Goal: Information Seeking & Learning: Learn about a topic

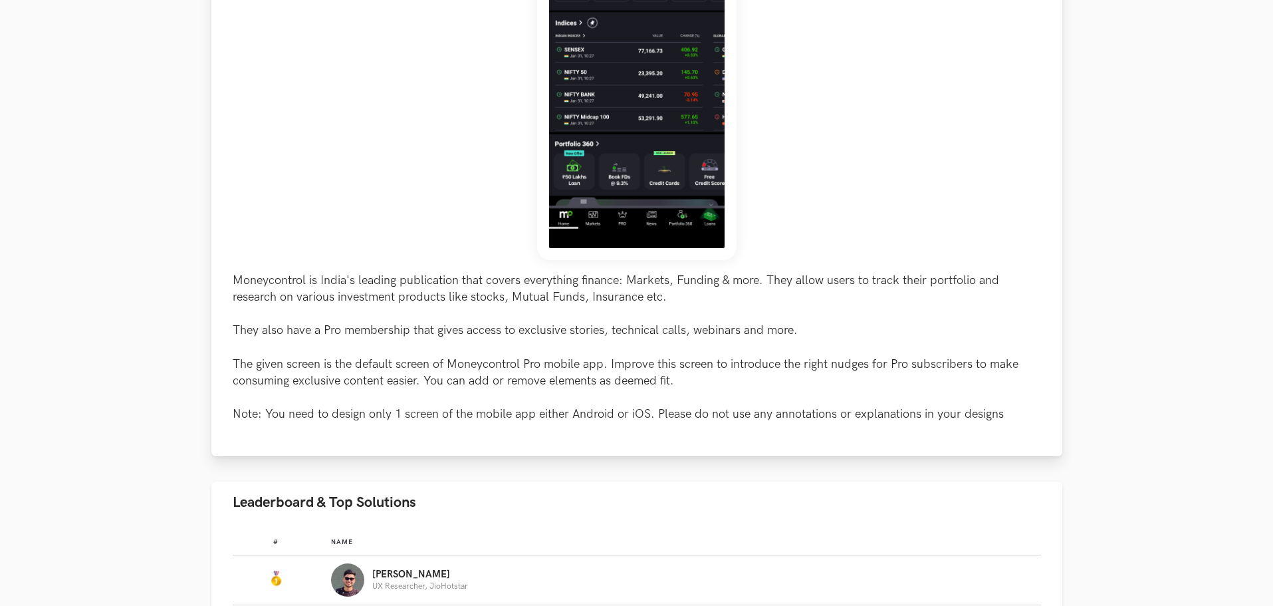
scroll to position [709, 0]
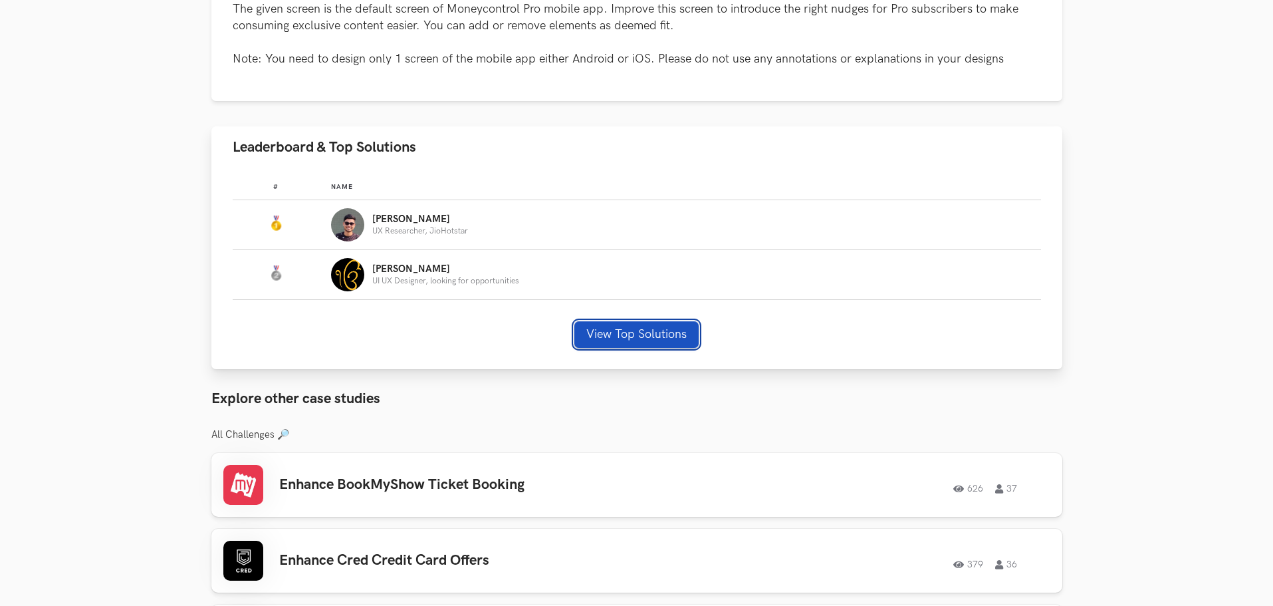
click at [641, 348] on button "View Top Solutions" at bounding box center [636, 334] width 124 height 27
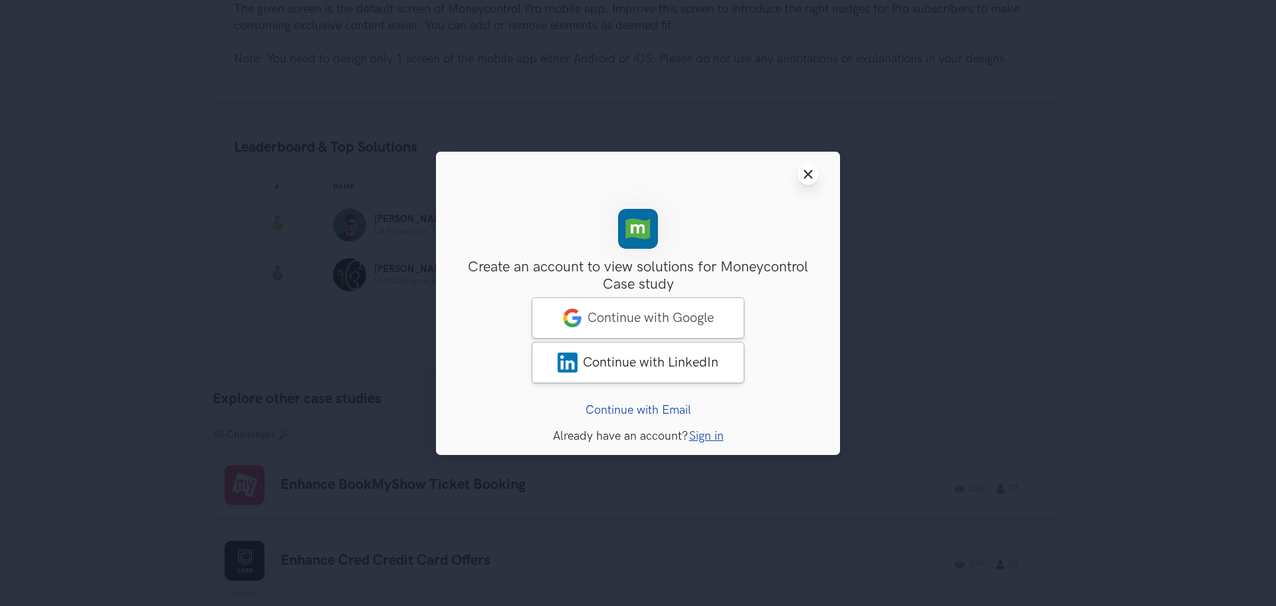
click at [813, 174] on icon "Close modal window" at bounding box center [808, 174] width 11 height 11
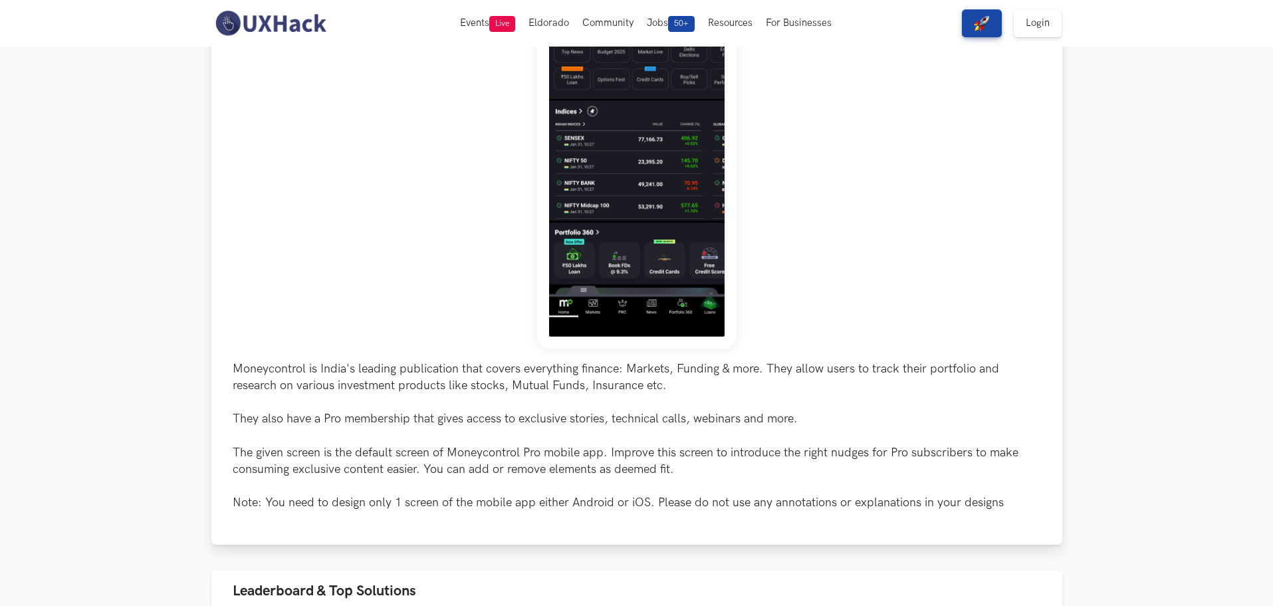
scroll to position [88, 0]
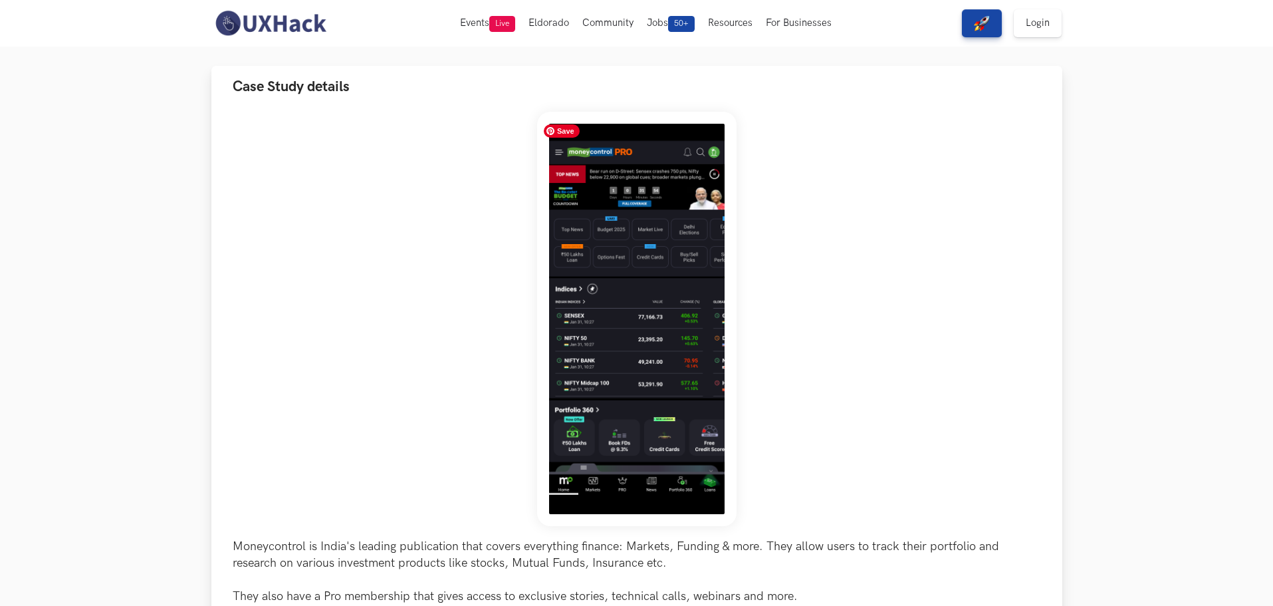
click at [669, 262] on img at bounding box center [636, 319] width 199 height 414
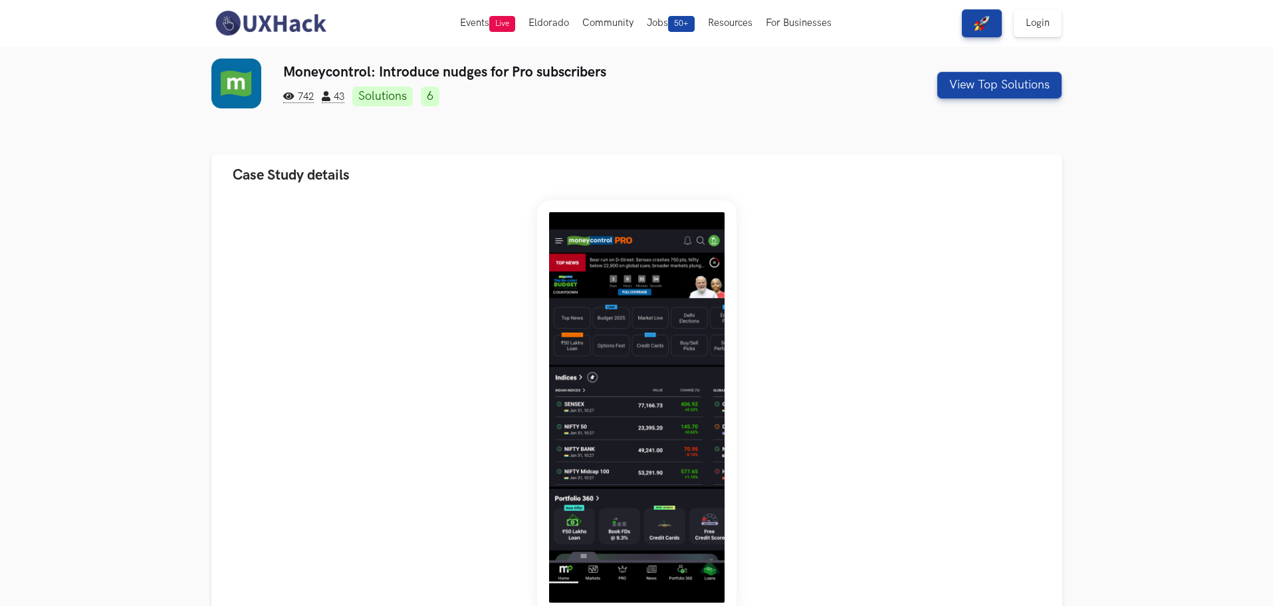
click at [380, 96] on link "Solutions" at bounding box center [382, 96] width 60 height 20
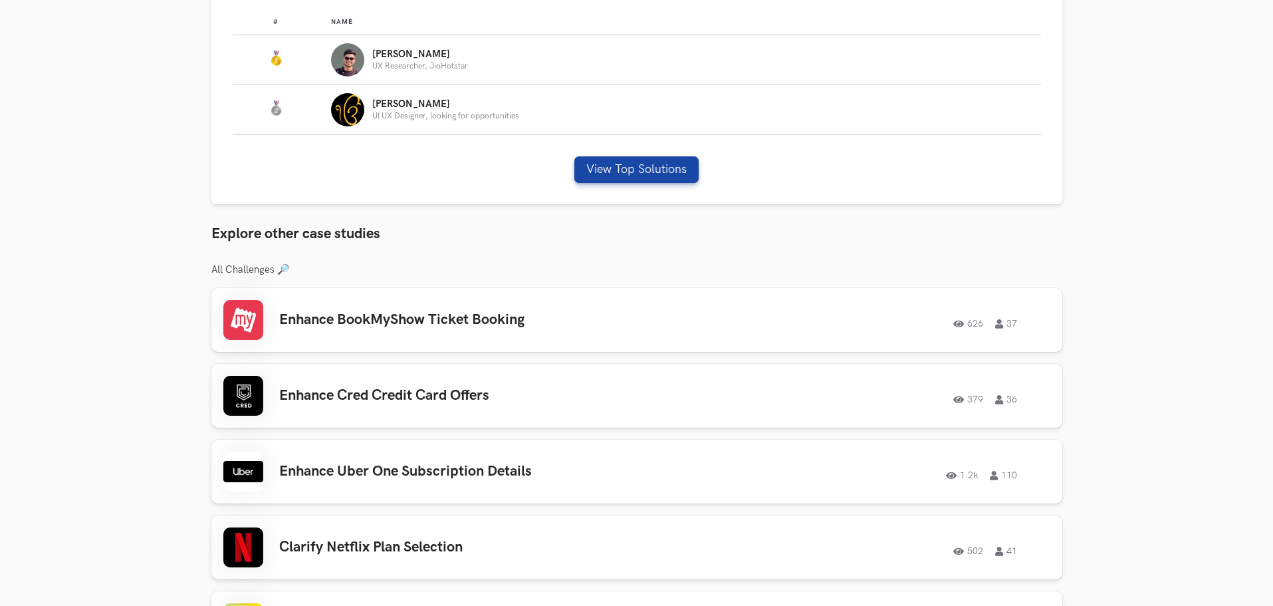
scroll to position [892, 0]
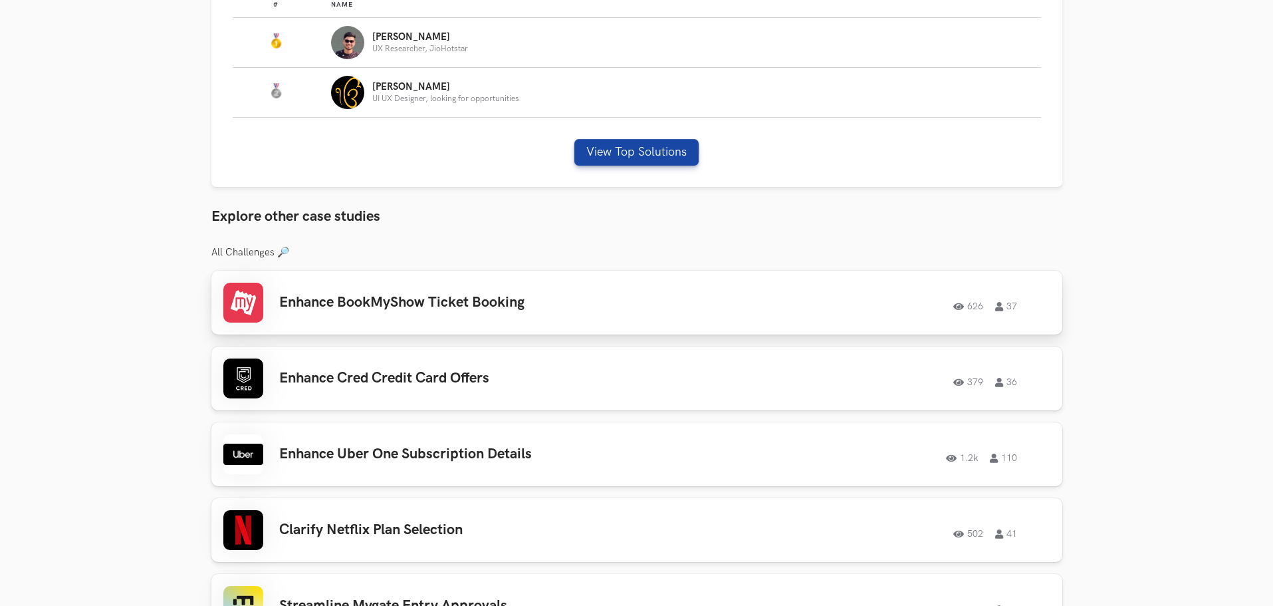
click at [612, 322] on div "Enhance BookMyShow Ticket Booking 626 37 626 37" at bounding box center [636, 303] width 827 height 40
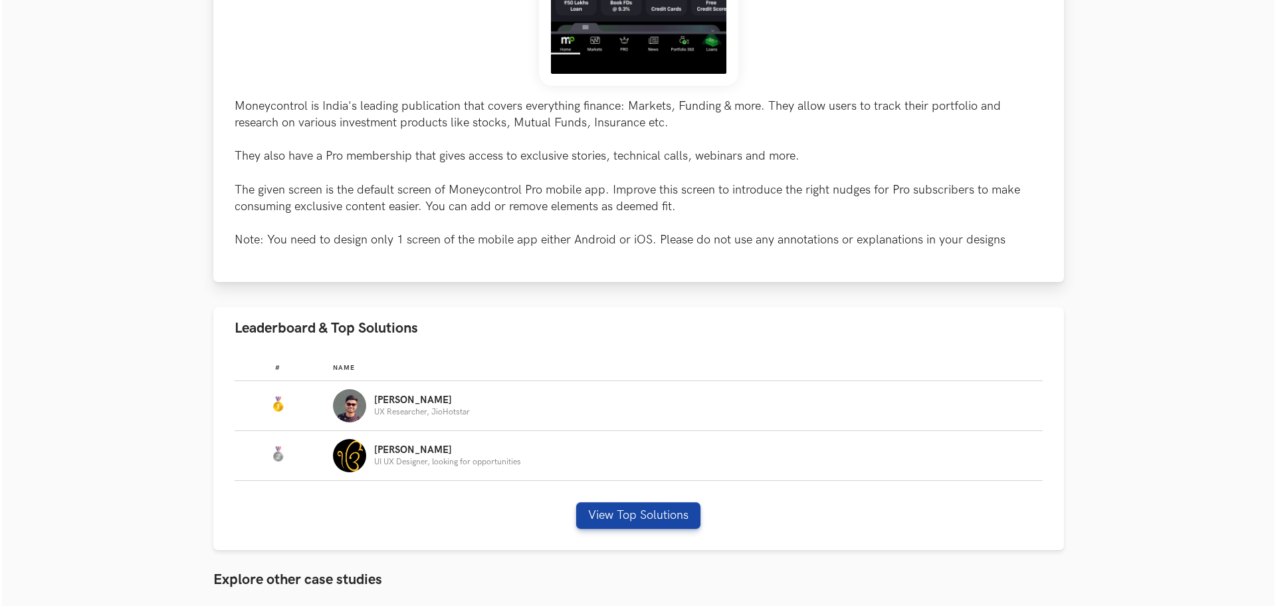
scroll to position [620, 0]
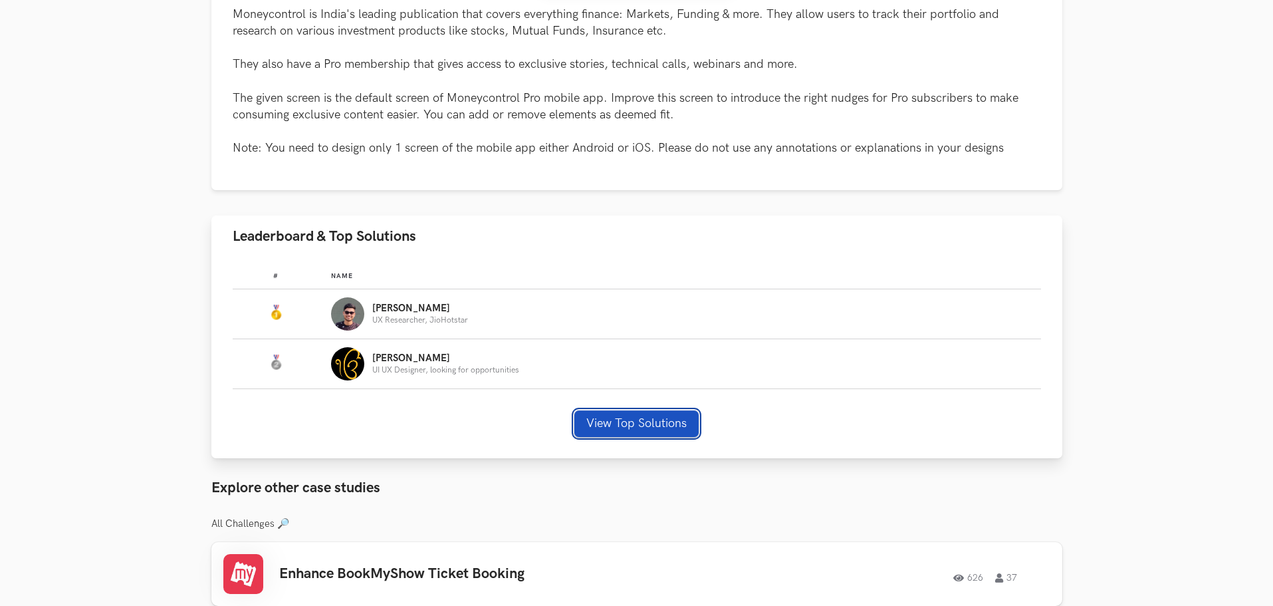
click at [624, 437] on button "View Top Solutions" at bounding box center [636, 423] width 124 height 27
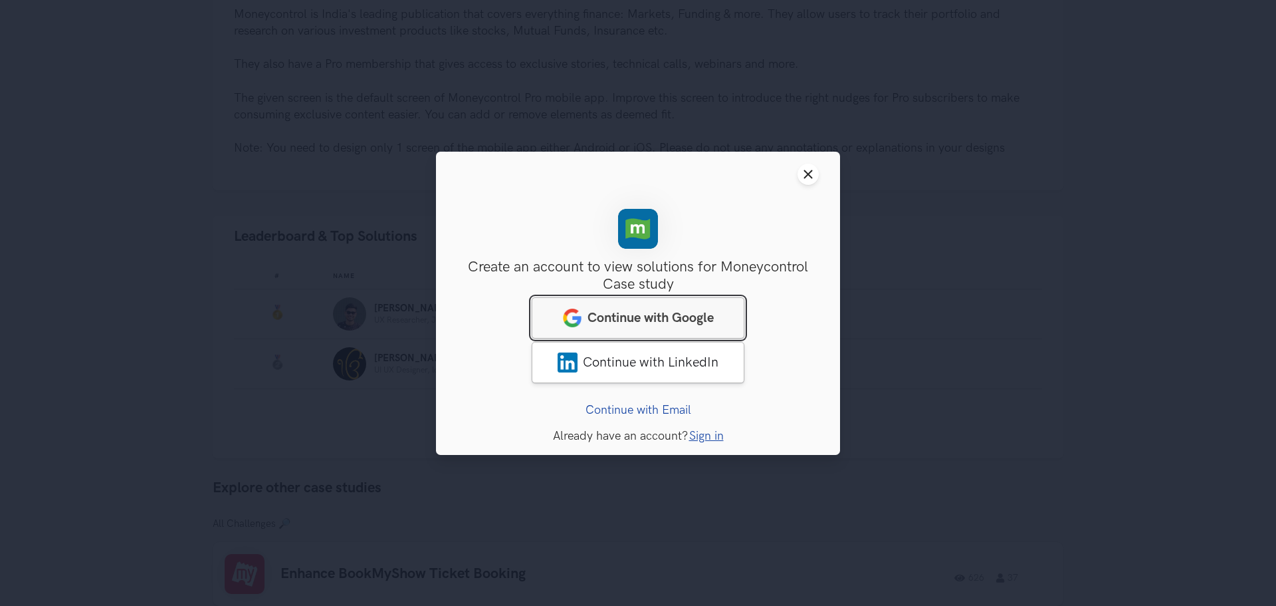
click at [624, 312] on span "Continue with Google" at bounding box center [651, 317] width 126 height 16
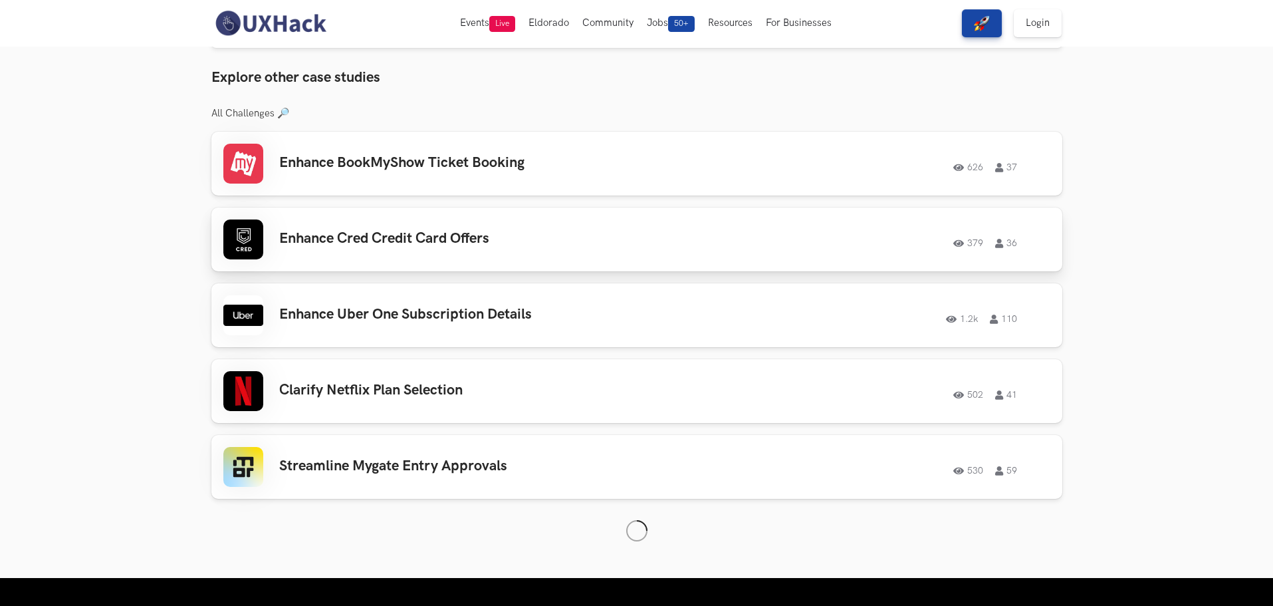
scroll to position [620, 0]
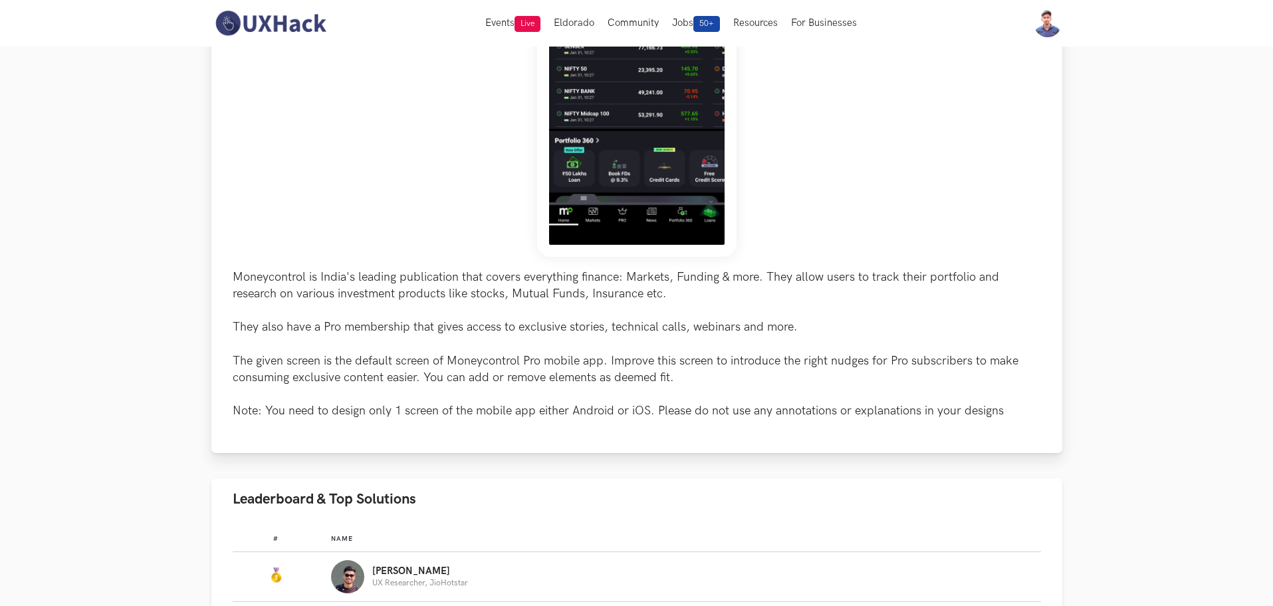
scroll to position [532, 0]
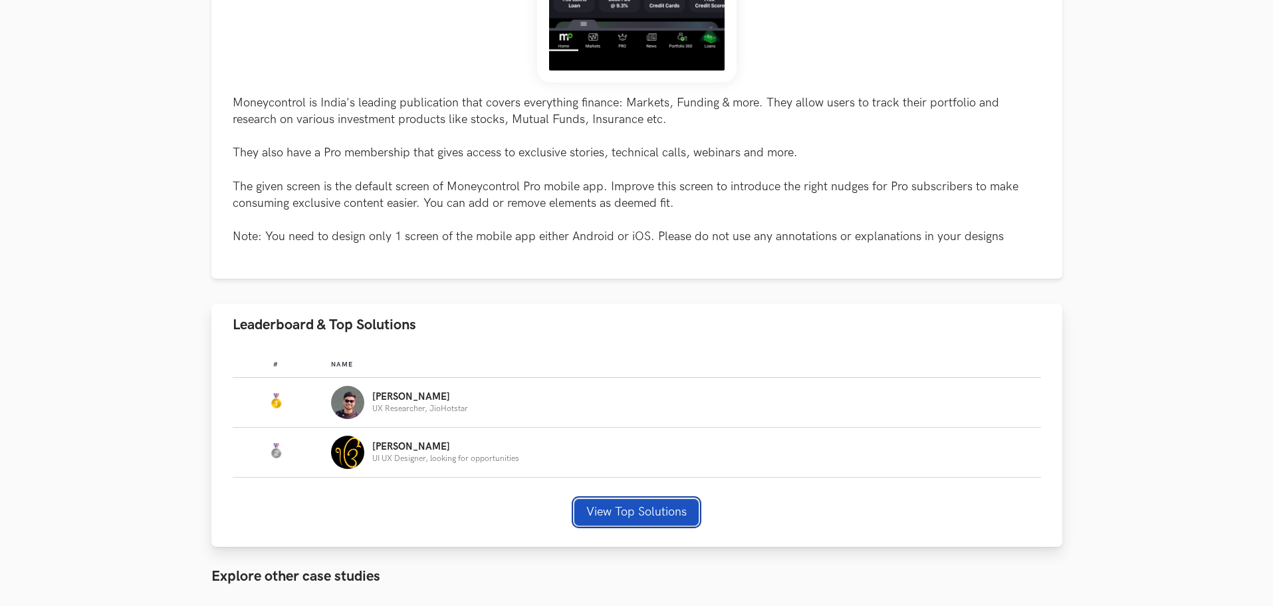
click at [598, 521] on button "View Top Solutions" at bounding box center [636, 512] width 124 height 27
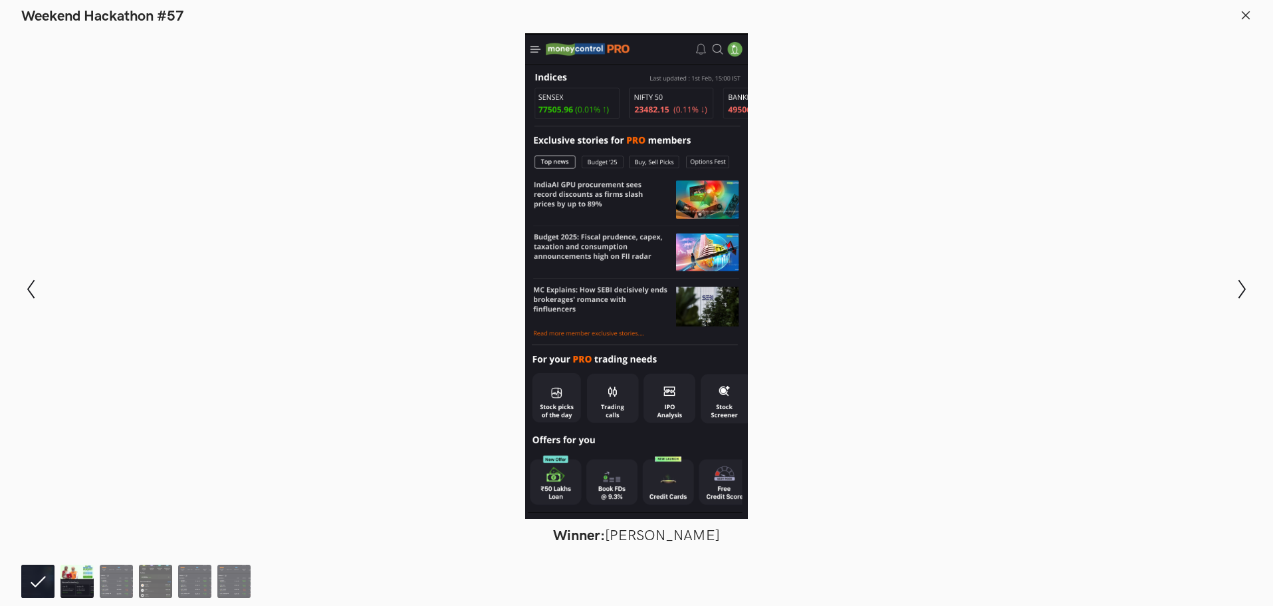
click at [78, 577] on img at bounding box center [76, 580] width 33 height 33
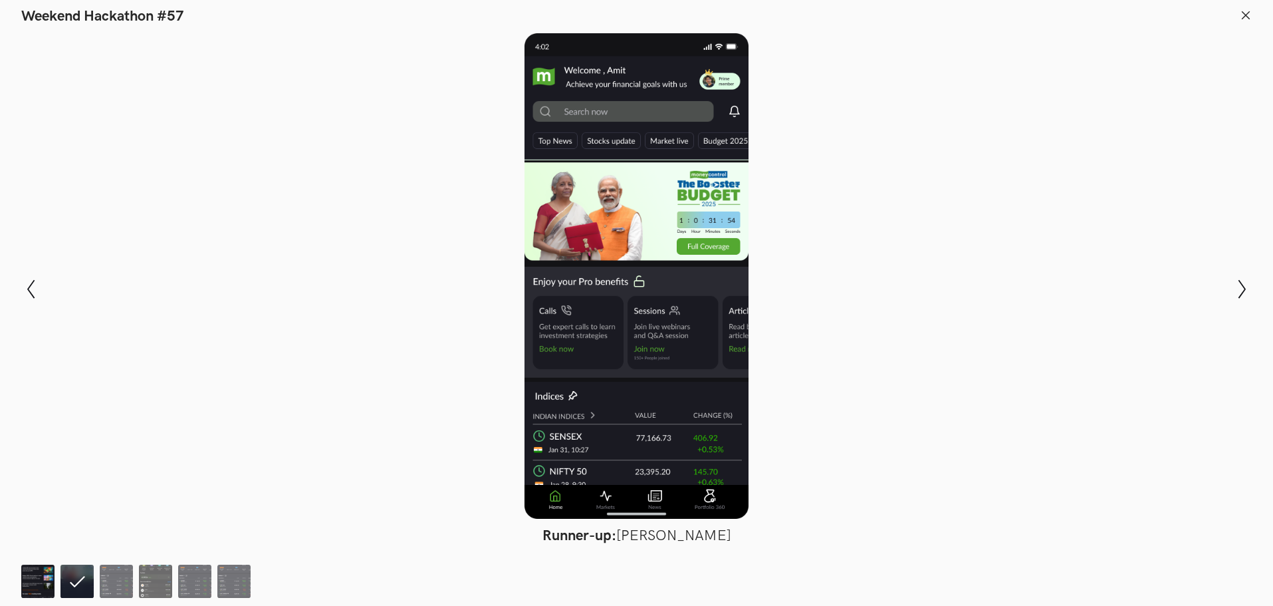
click at [33, 586] on img at bounding box center [37, 580] width 33 height 33
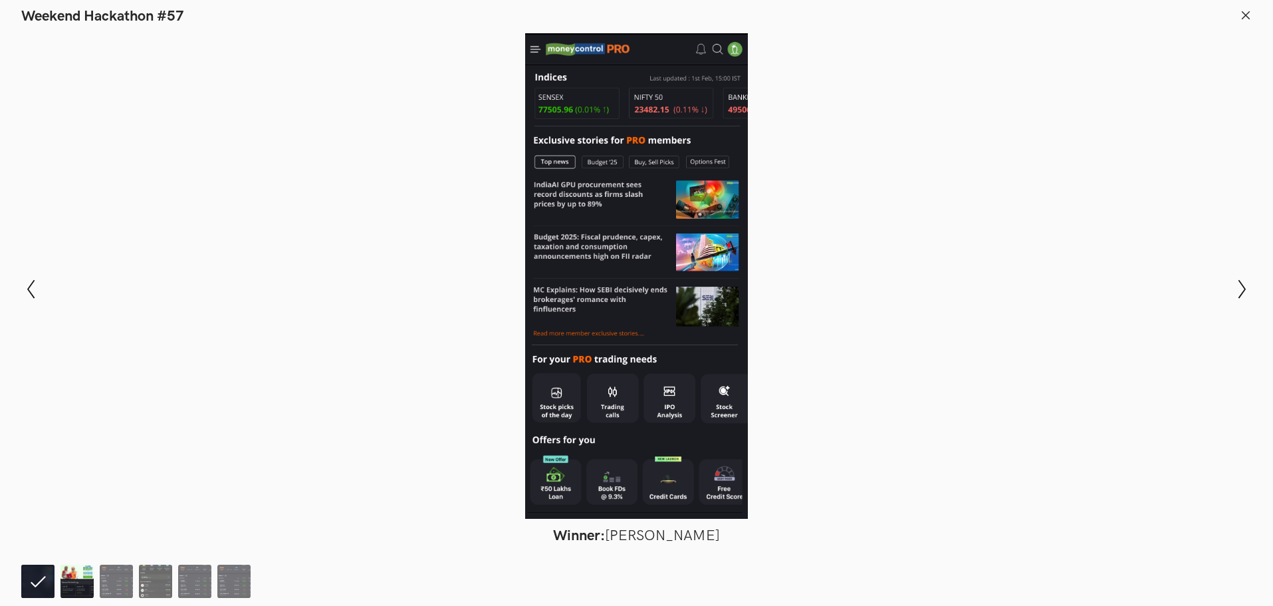
click at [77, 586] on img at bounding box center [76, 580] width 33 height 33
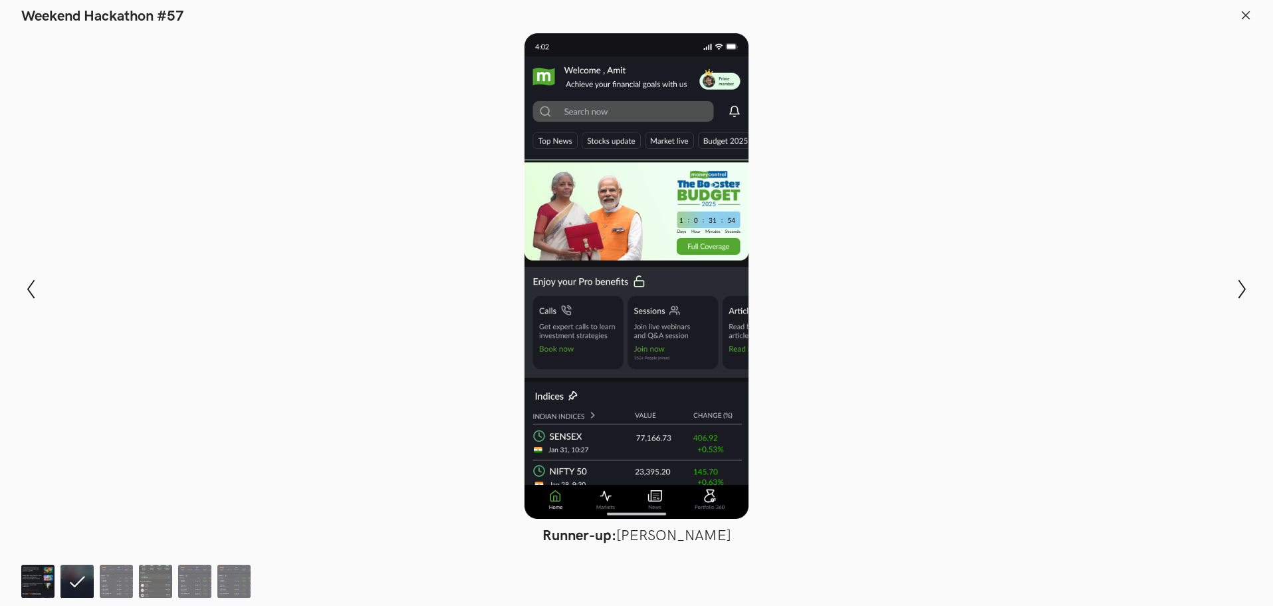
click at [39, 579] on img at bounding box center [37, 580] width 33 height 33
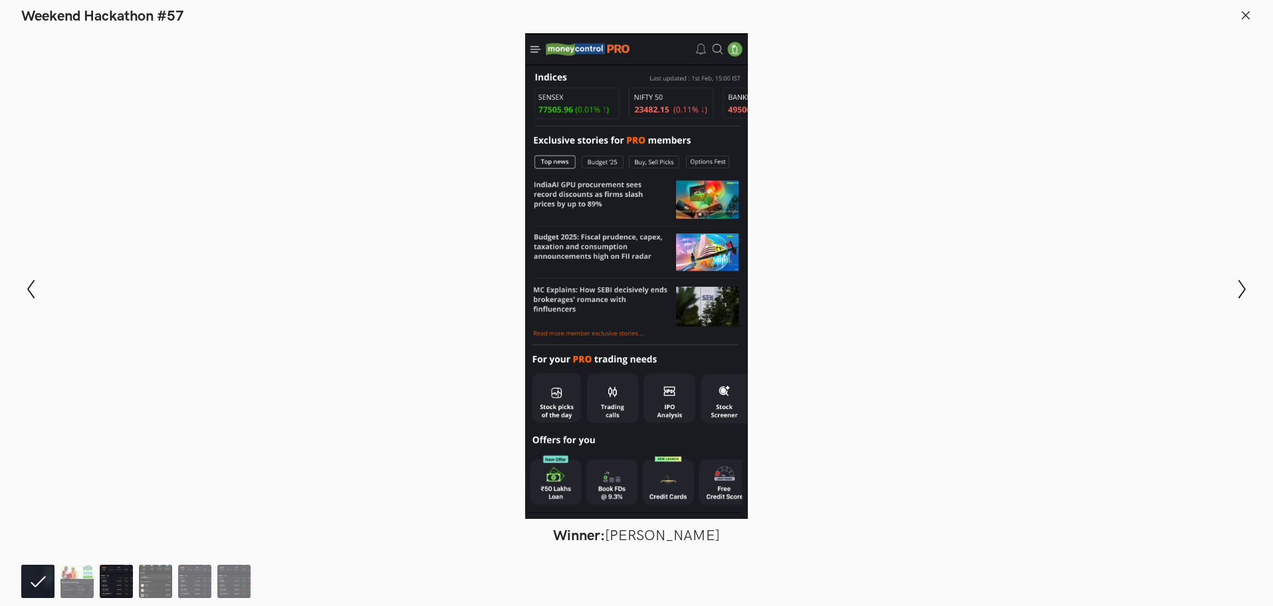
click at [114, 581] on img at bounding box center [116, 580] width 33 height 33
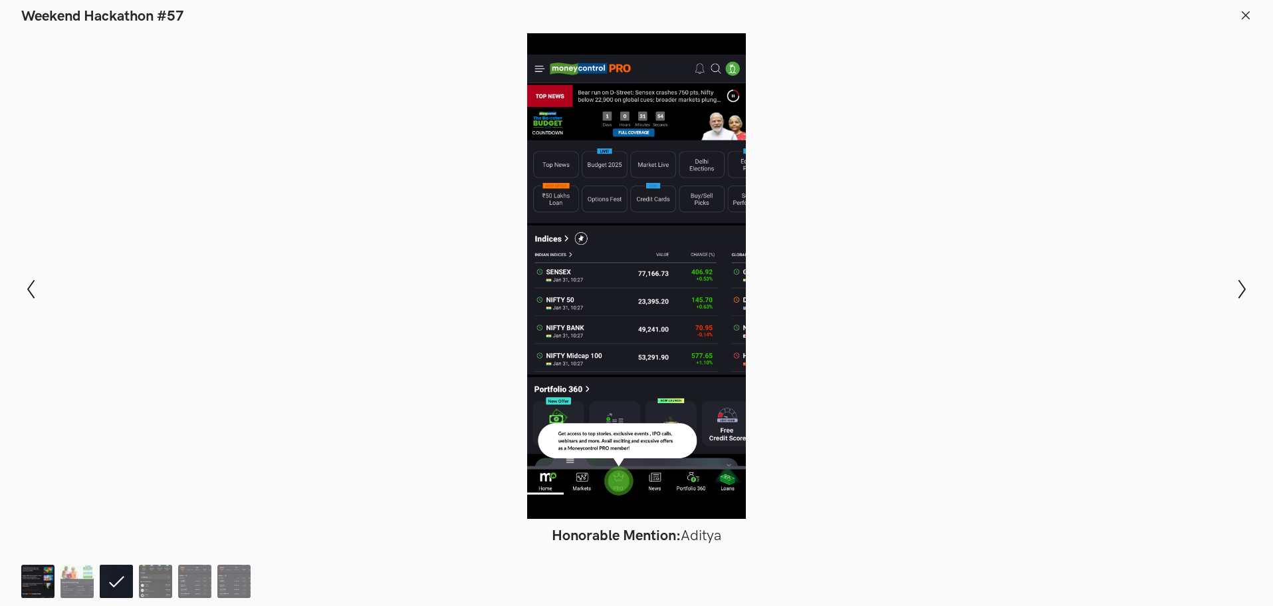
click at [37, 580] on img at bounding box center [37, 580] width 33 height 33
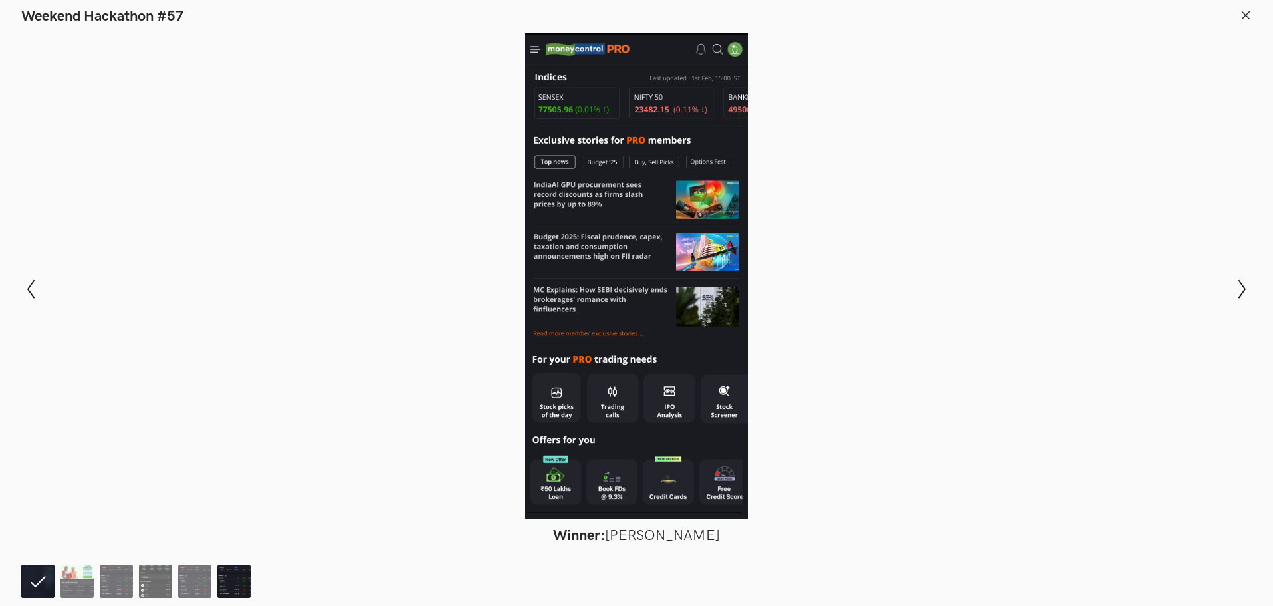
click at [241, 578] on img at bounding box center [233, 580] width 33 height 33
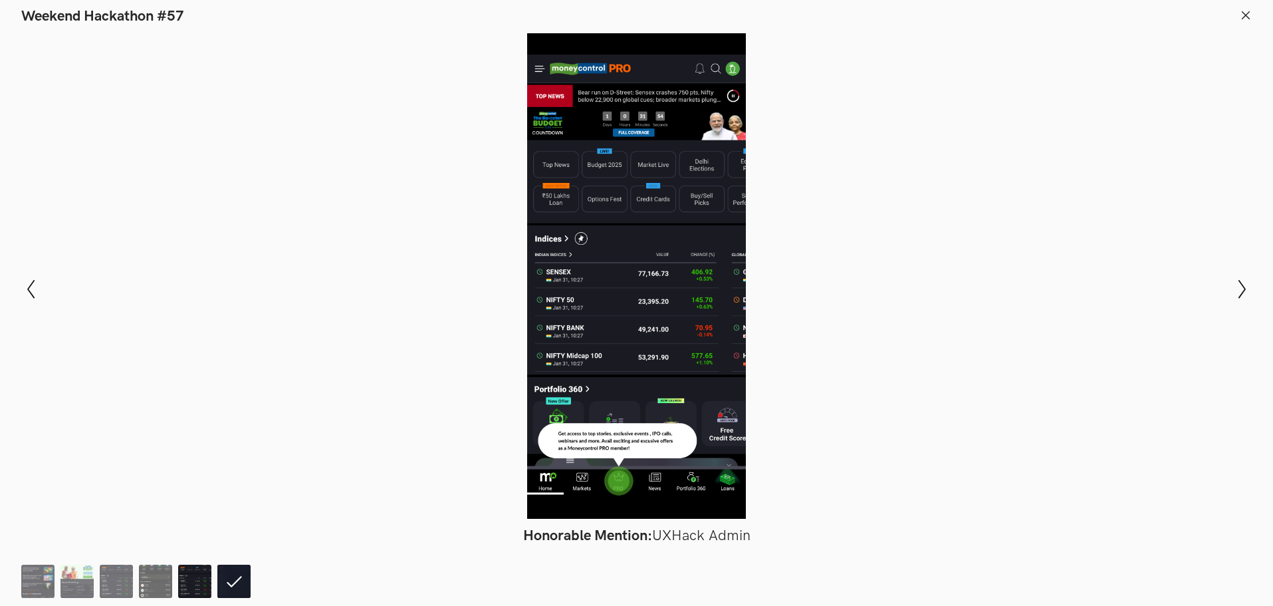
click at [197, 579] on img at bounding box center [194, 580] width 33 height 33
click at [243, 586] on img at bounding box center [233, 580] width 33 height 33
click at [162, 582] on img at bounding box center [155, 580] width 33 height 33
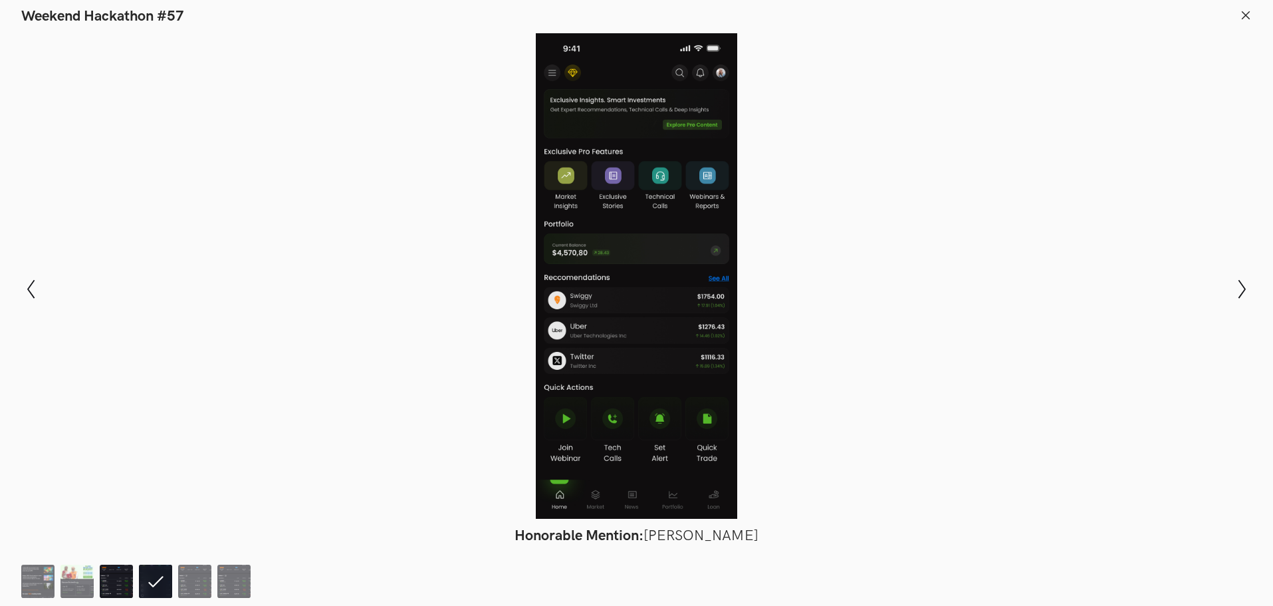
click at [112, 579] on img at bounding box center [116, 580] width 33 height 33
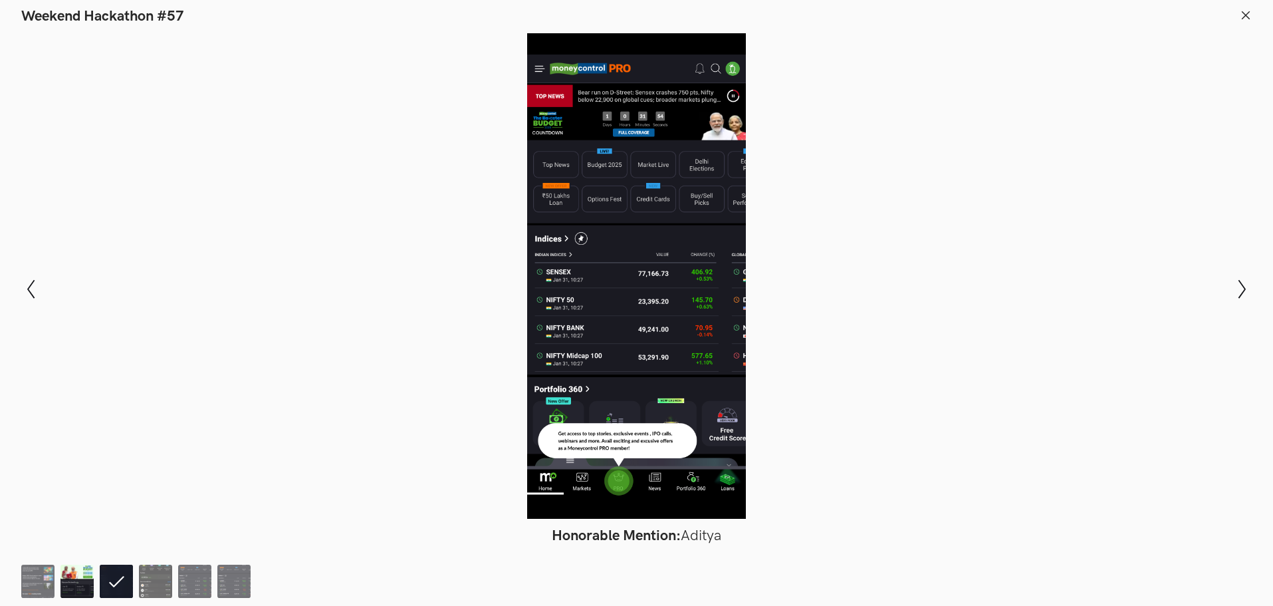
click at [77, 581] on img at bounding box center [76, 580] width 33 height 33
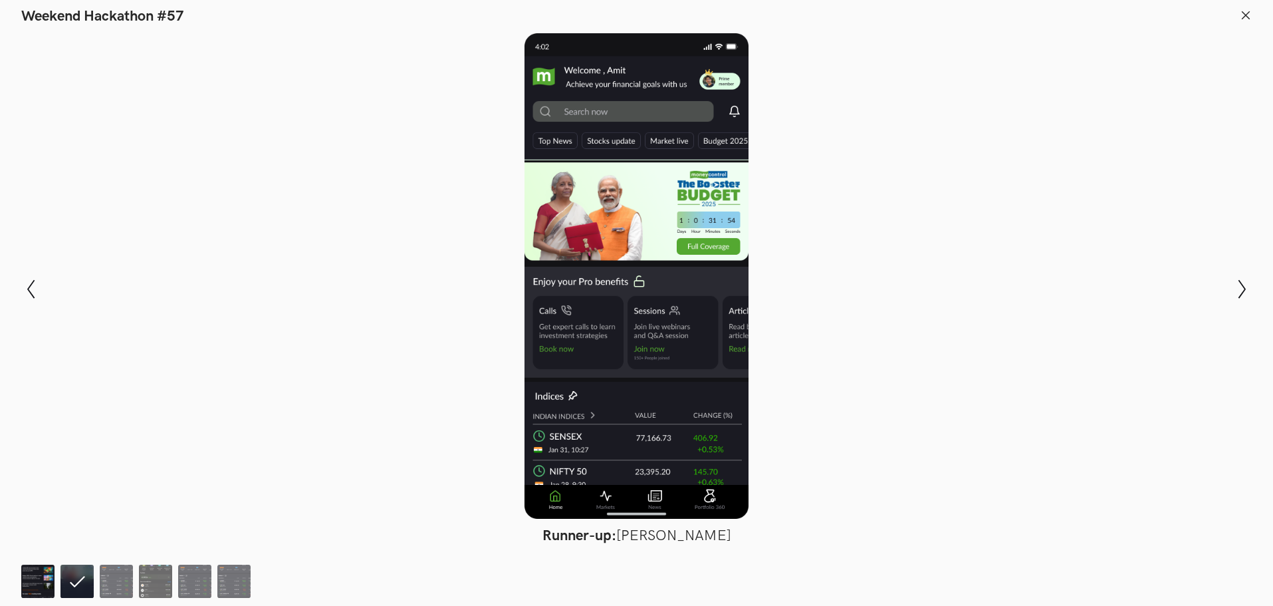
click at [44, 574] on img at bounding box center [37, 580] width 33 height 33
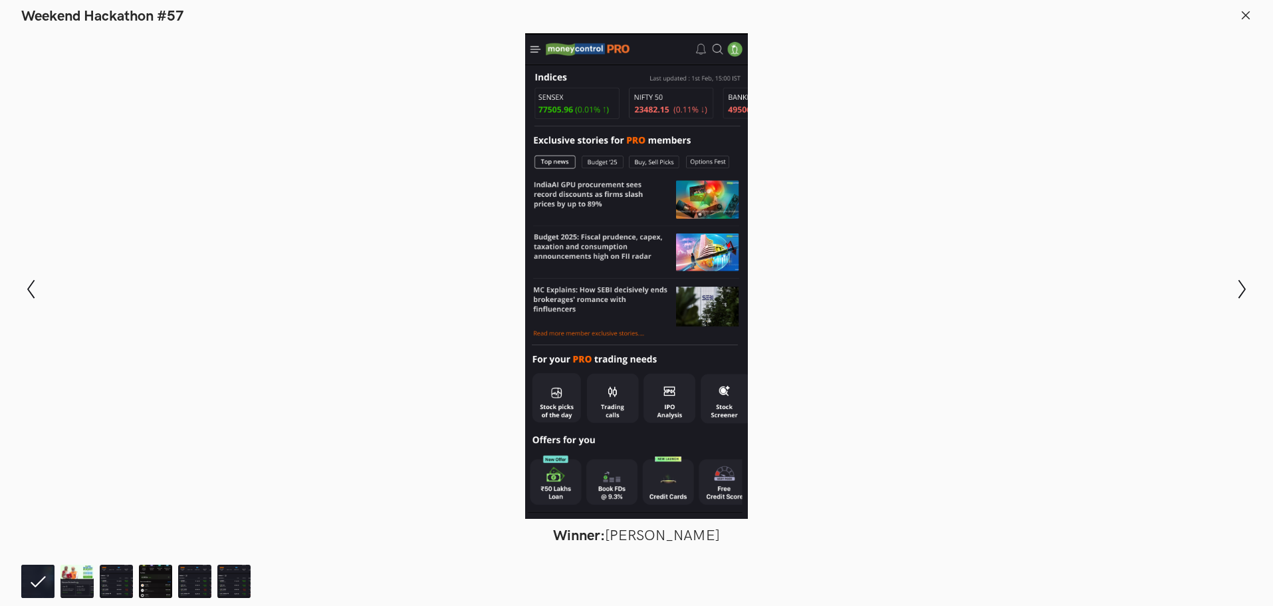
click at [1251, 11] on icon at bounding box center [1246, 15] width 12 height 12
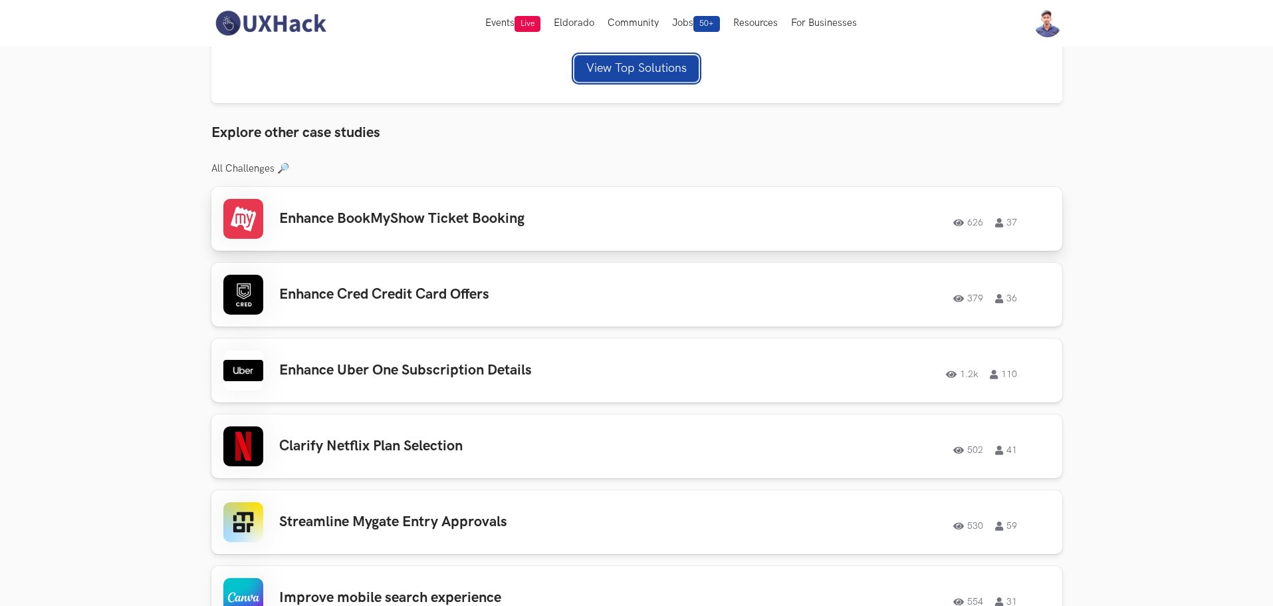
scroll to position [1064, 0]
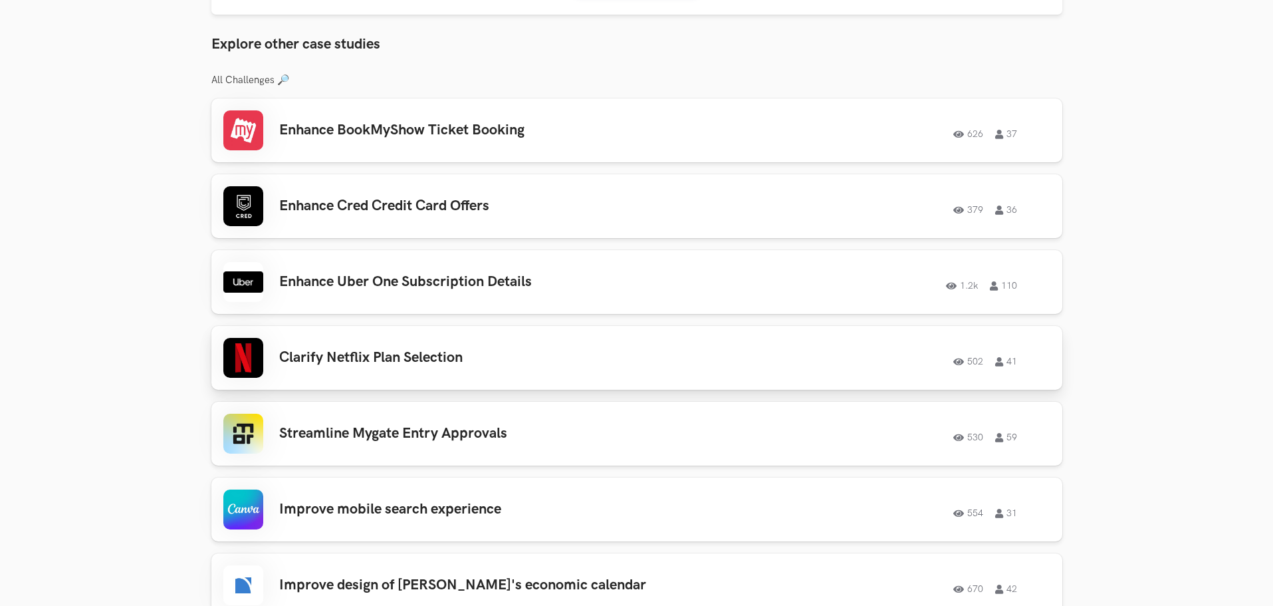
click at [420, 378] on div "Clarify Netflix Plan Selection 502 41 502 41" at bounding box center [636, 358] width 827 height 40
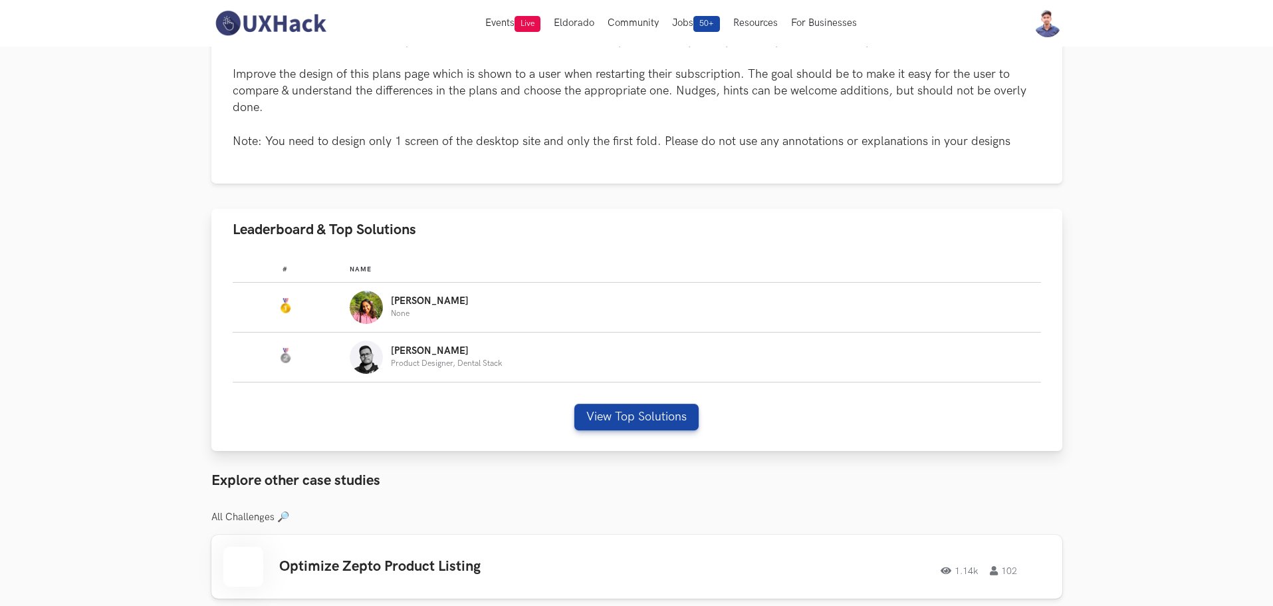
scroll to position [709, 0]
click at [602, 431] on button "View Top Solutions" at bounding box center [636, 418] width 124 height 27
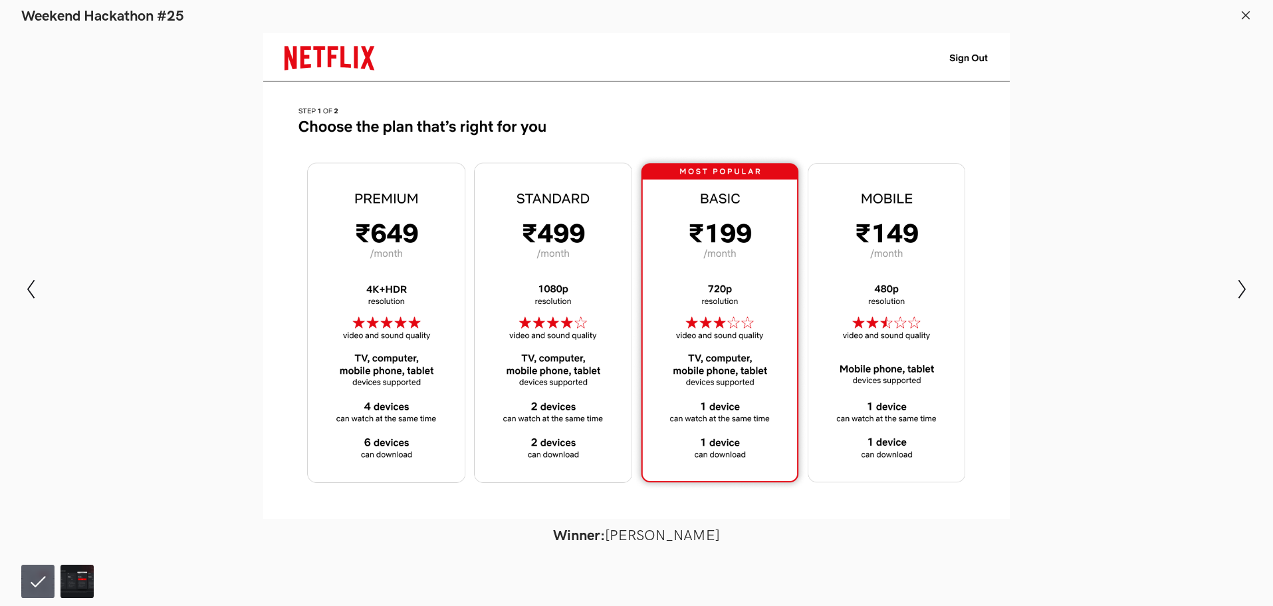
scroll to position [798, 0]
click at [1242, 295] on icon "Show next slide" at bounding box center [1242, 288] width 19 height 19
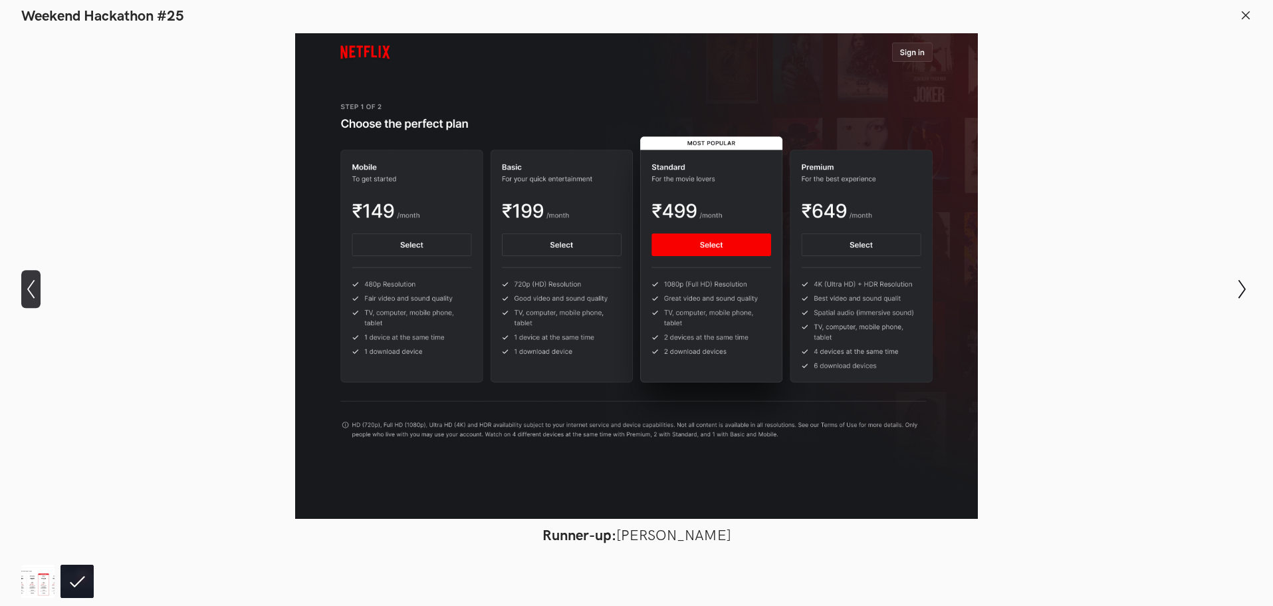
click at [35, 291] on icon "Show previous slide" at bounding box center [30, 288] width 19 height 19
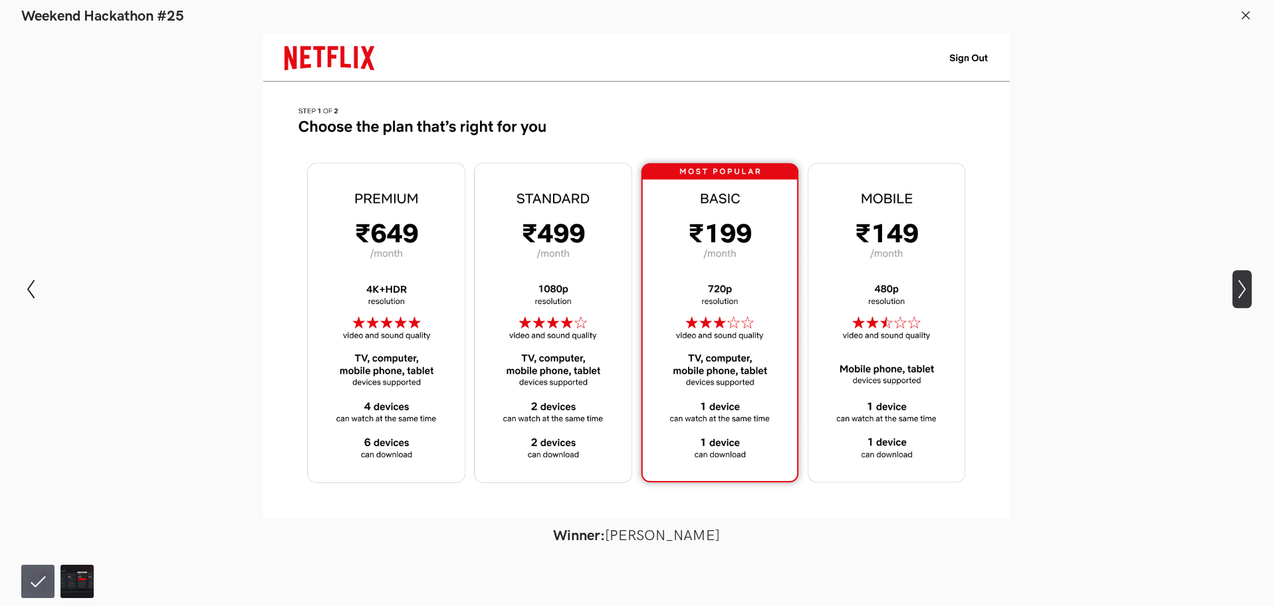
click at [1249, 292] on icon "Show next slide" at bounding box center [1242, 288] width 19 height 19
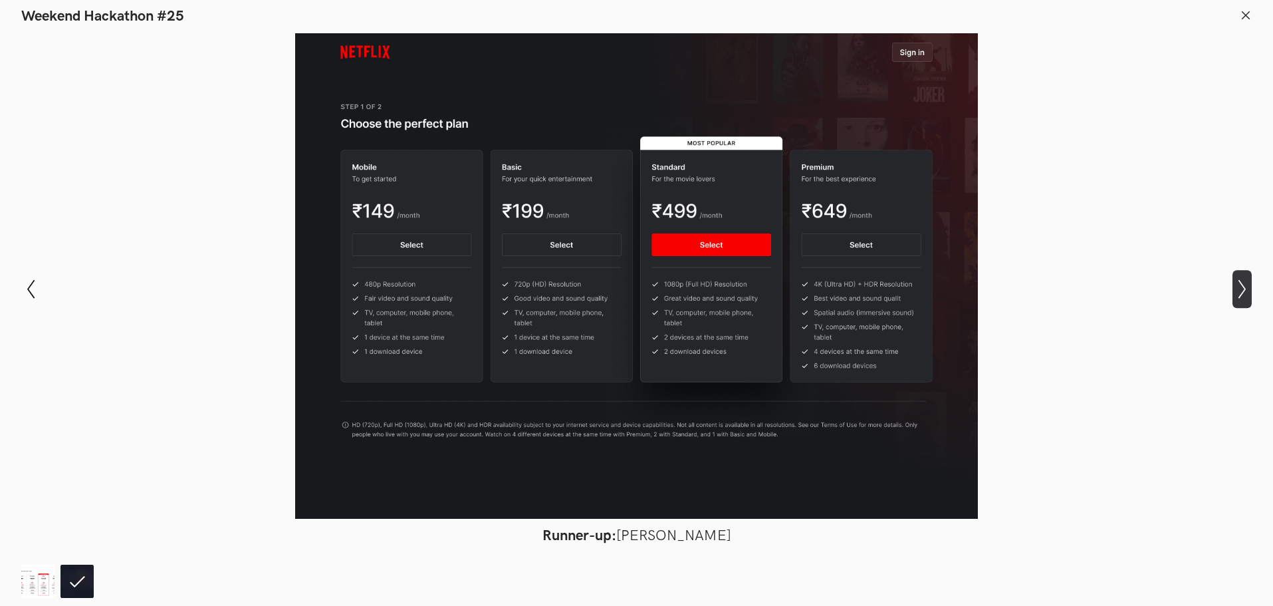
click at [1238, 284] on icon "Show next slide" at bounding box center [1242, 288] width 19 height 19
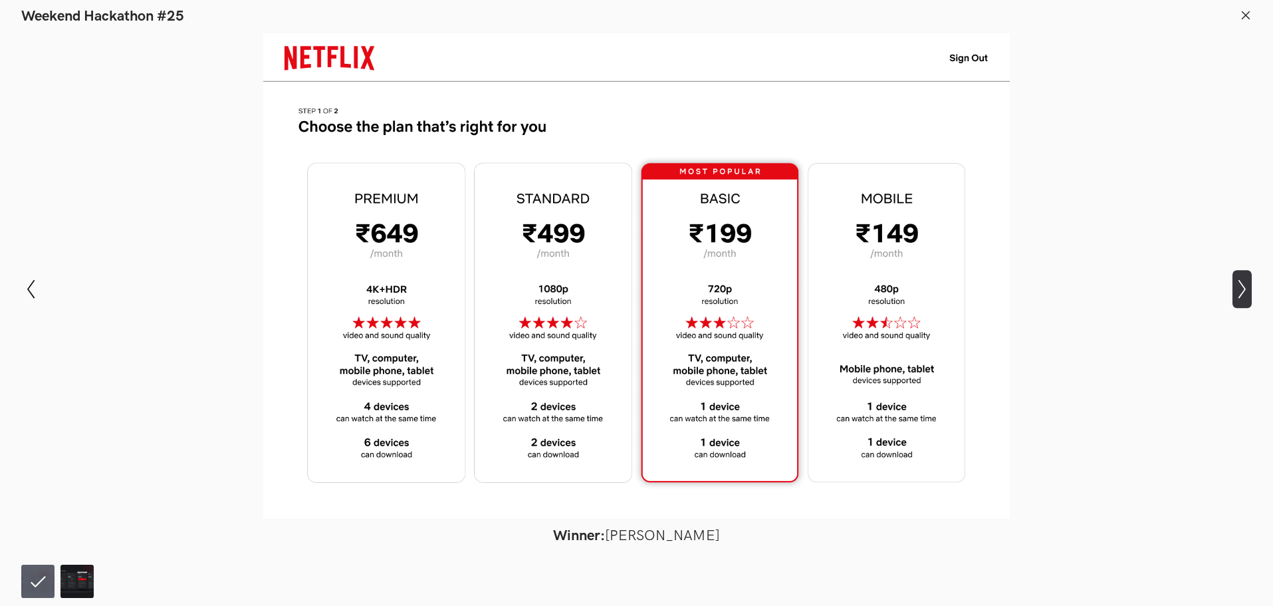
click at [1239, 285] on icon "Show next slide" at bounding box center [1242, 288] width 19 height 19
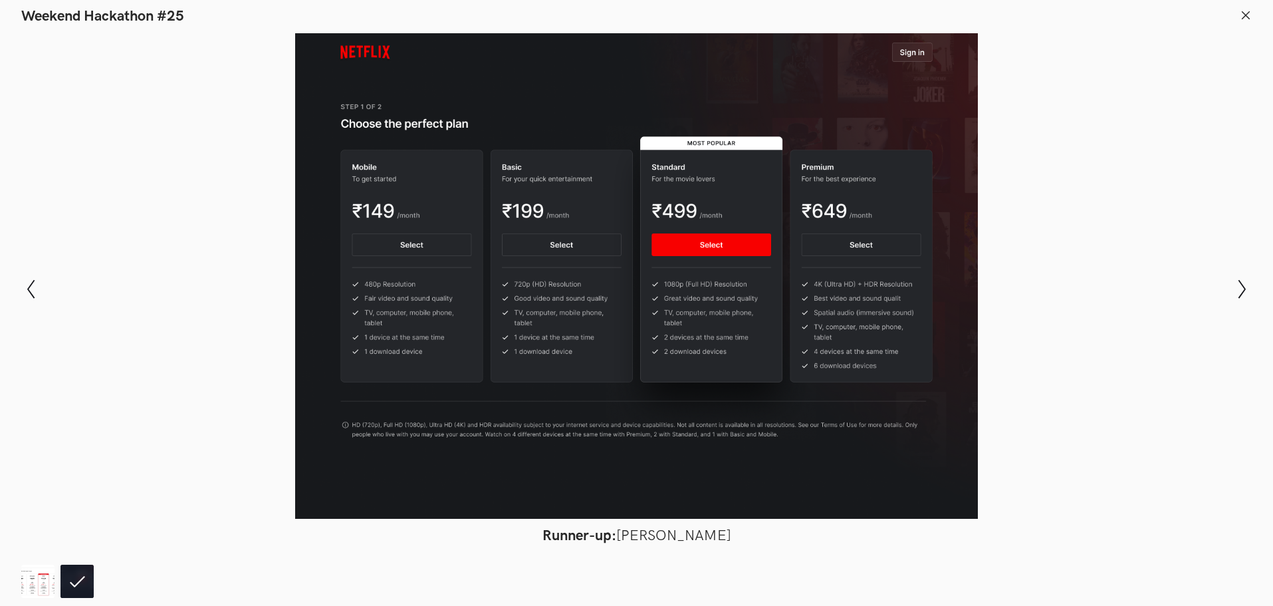
click at [1247, 16] on line at bounding box center [1246, 14] width 7 height 7
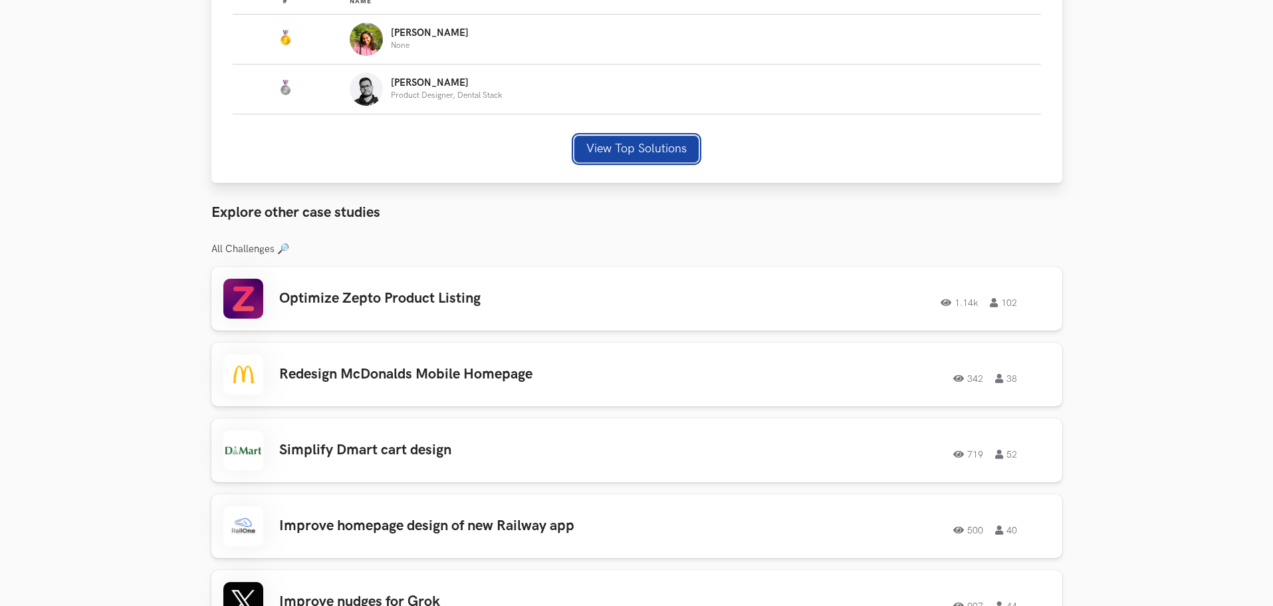
scroll to position [1152, 0]
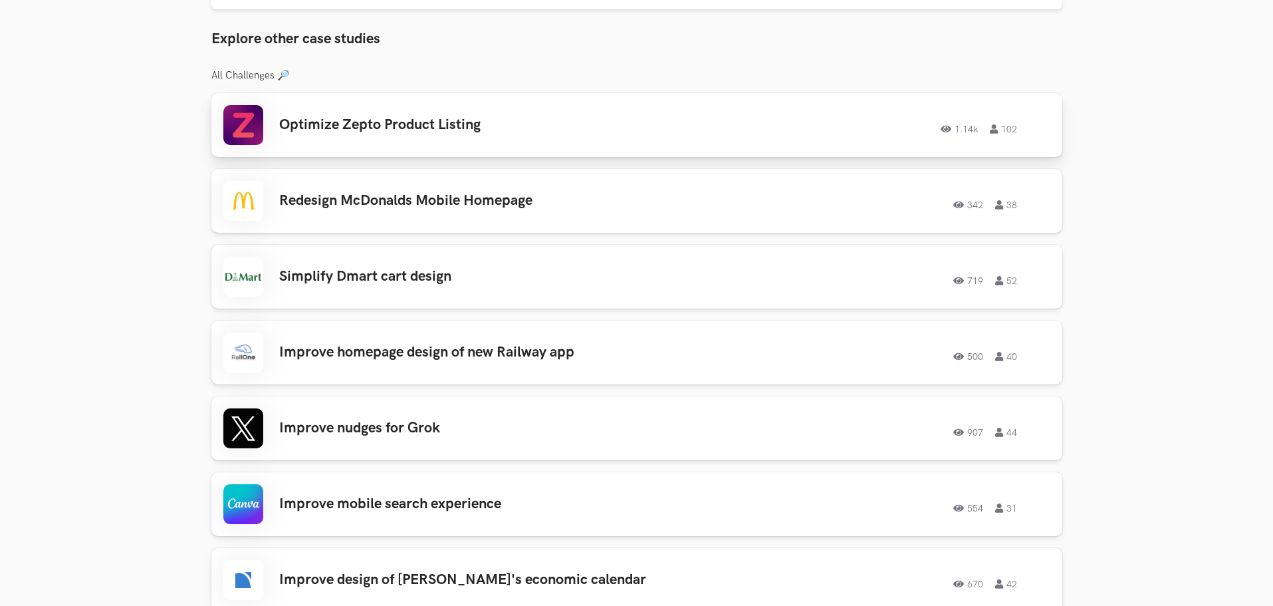
click at [528, 134] on h3 "Optimize Zepto Product Listing" at bounding box center [468, 124] width 378 height 17
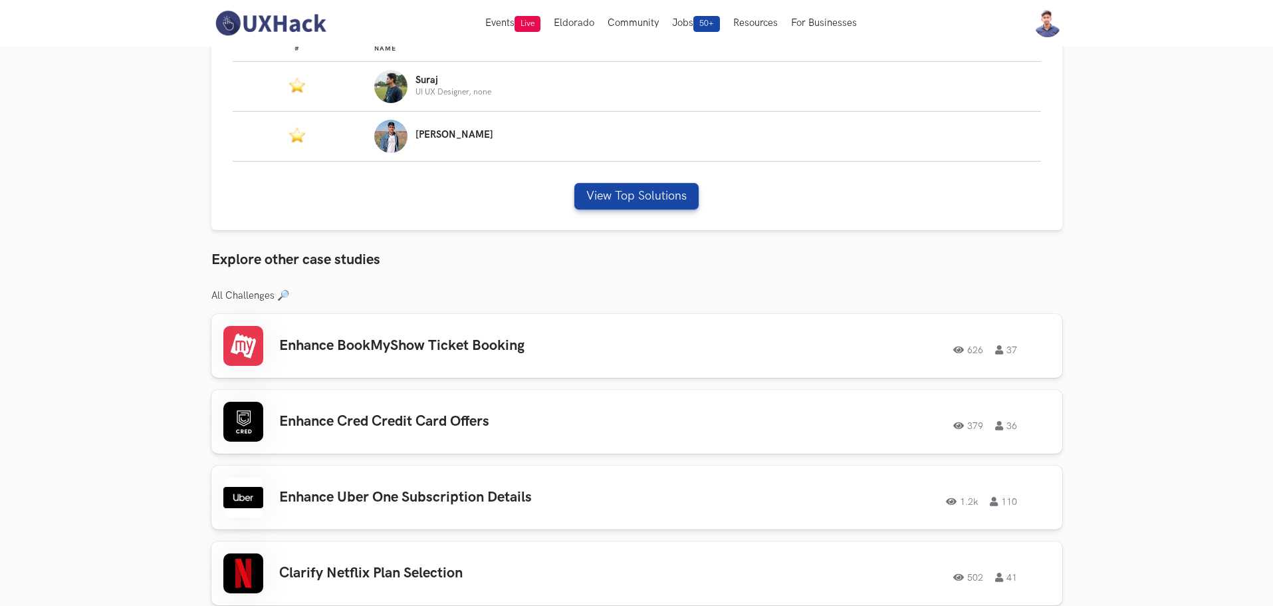
scroll to position [709, 0]
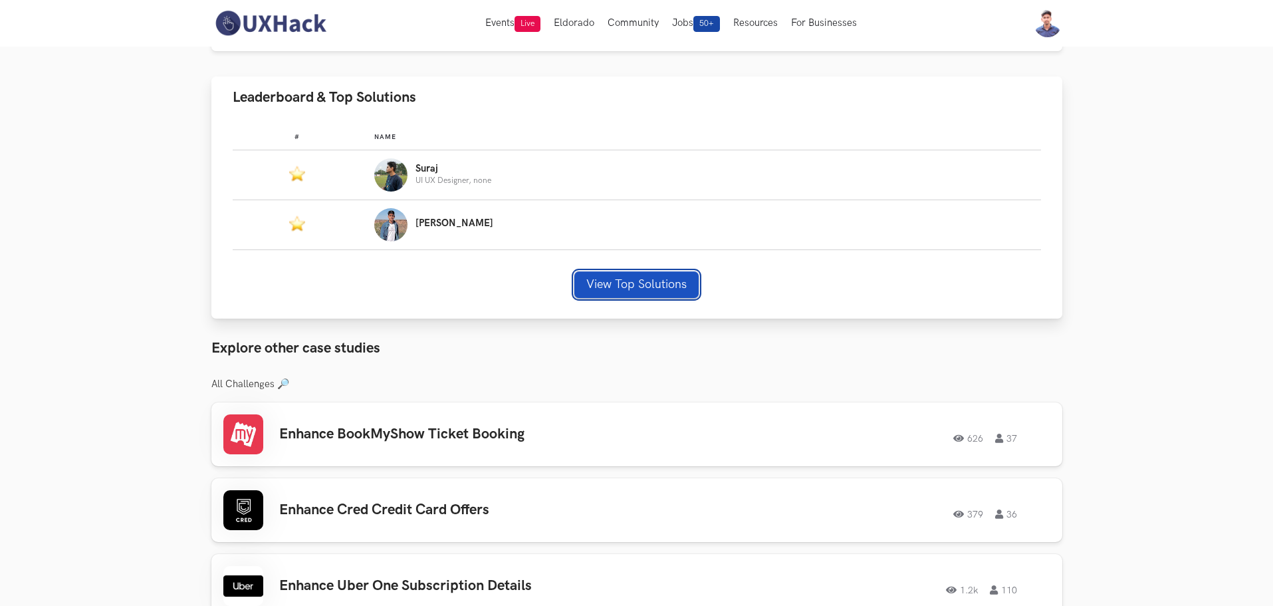
click at [632, 298] on button "View Top Solutions" at bounding box center [636, 284] width 124 height 27
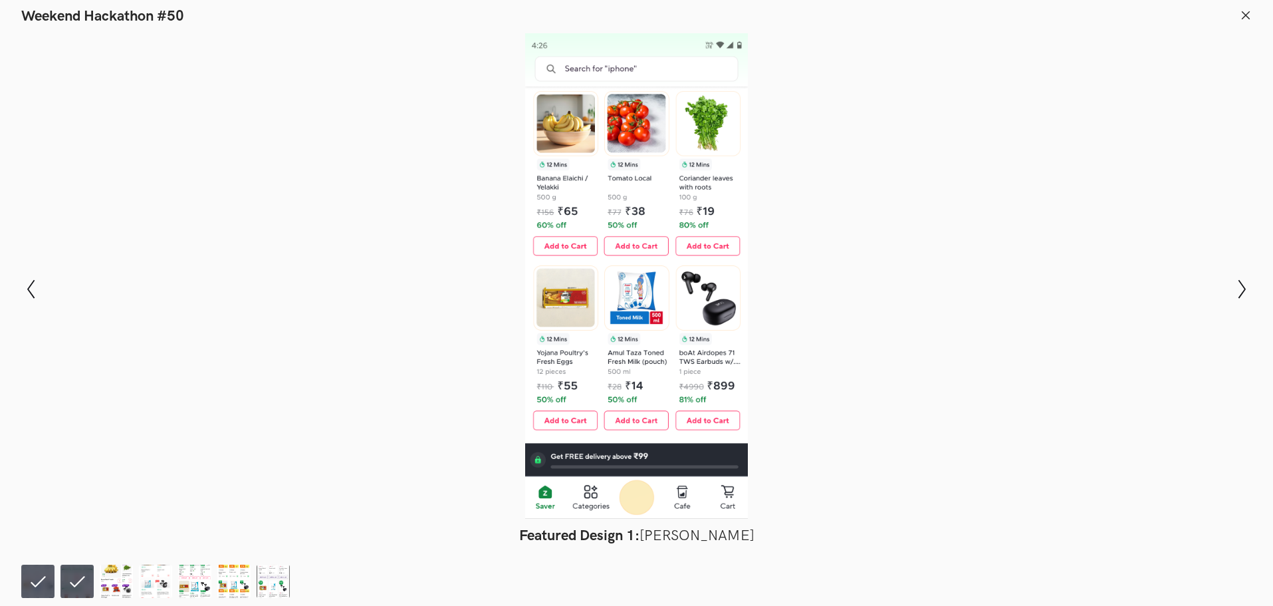
scroll to position [886, 0]
click at [41, 578] on li at bounding box center [37, 580] width 33 height 33
click at [84, 576] on li at bounding box center [76, 580] width 33 height 33
click at [114, 584] on img at bounding box center [116, 580] width 33 height 33
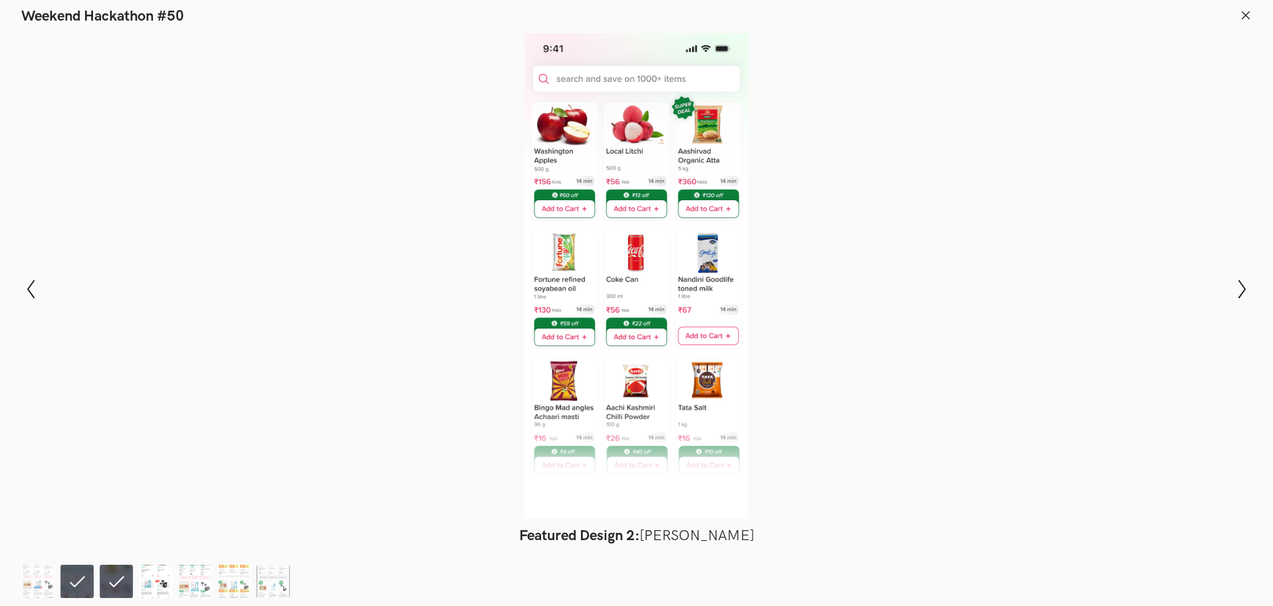
click at [160, 578] on img at bounding box center [155, 580] width 33 height 33
click at [191, 576] on img at bounding box center [194, 580] width 33 height 33
click at [230, 589] on img at bounding box center [233, 580] width 33 height 33
click at [267, 579] on img at bounding box center [273, 580] width 33 height 33
click at [192, 582] on img at bounding box center [194, 580] width 33 height 33
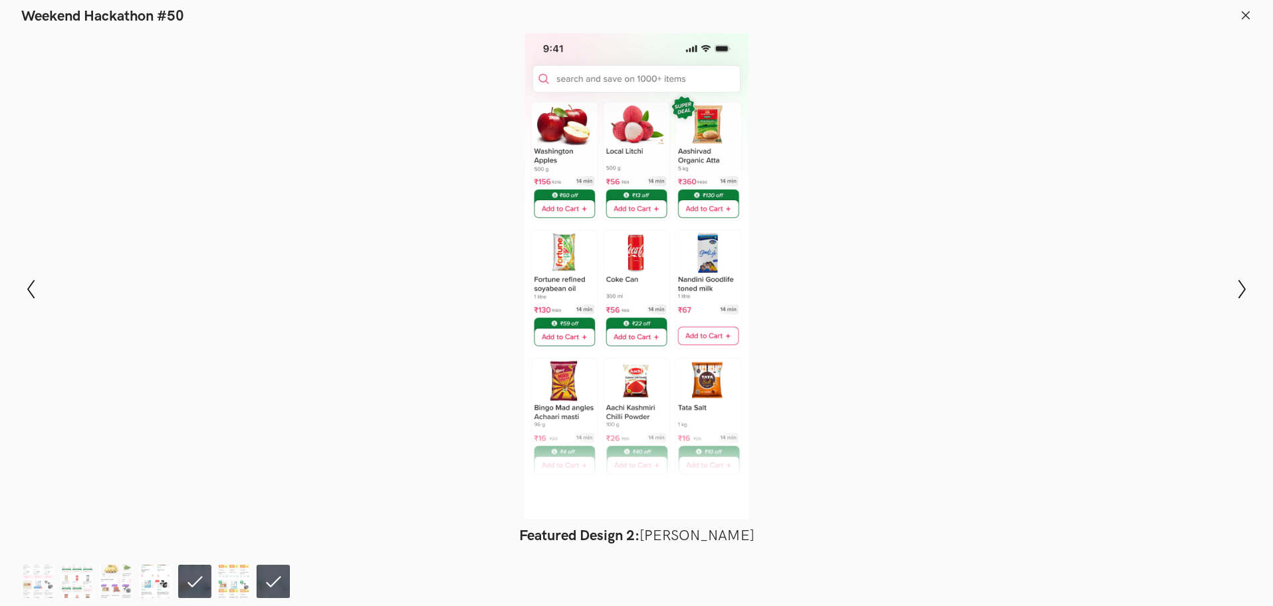
click at [150, 586] on img at bounding box center [155, 580] width 33 height 33
click at [268, 582] on li at bounding box center [273, 580] width 33 height 33
click at [114, 580] on img at bounding box center [116, 580] width 33 height 33
click at [98, 578] on ol at bounding box center [158, 580] width 275 height 33
click at [1241, 296] on icon at bounding box center [1242, 289] width 7 height 19
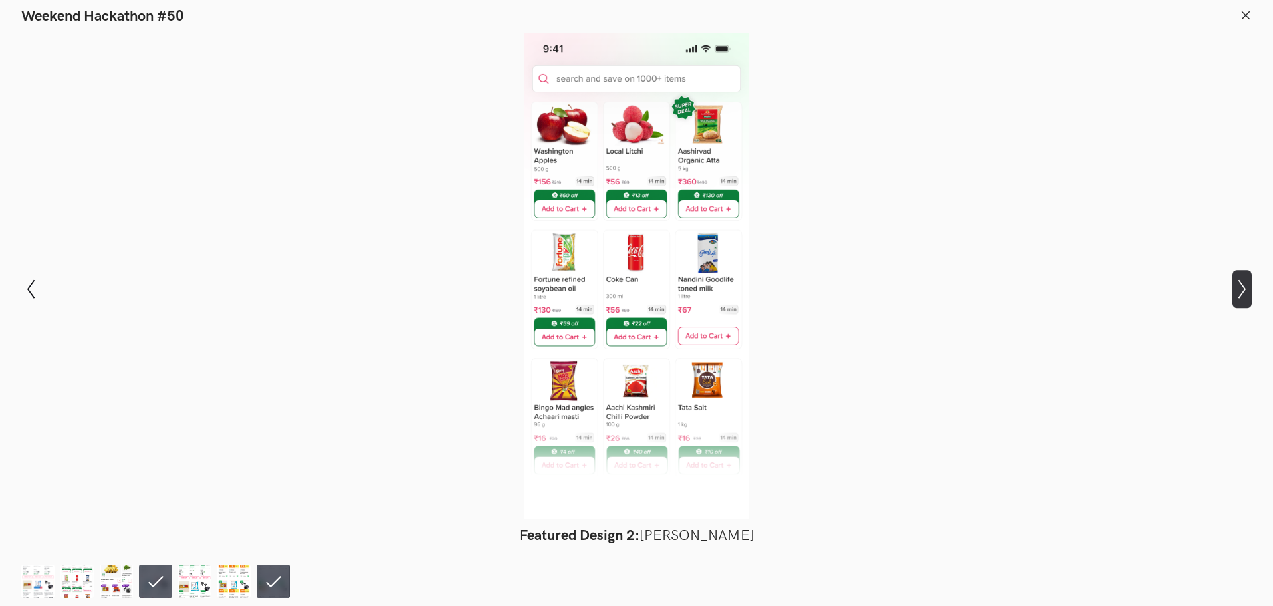
click at [1241, 296] on icon at bounding box center [1242, 289] width 7 height 19
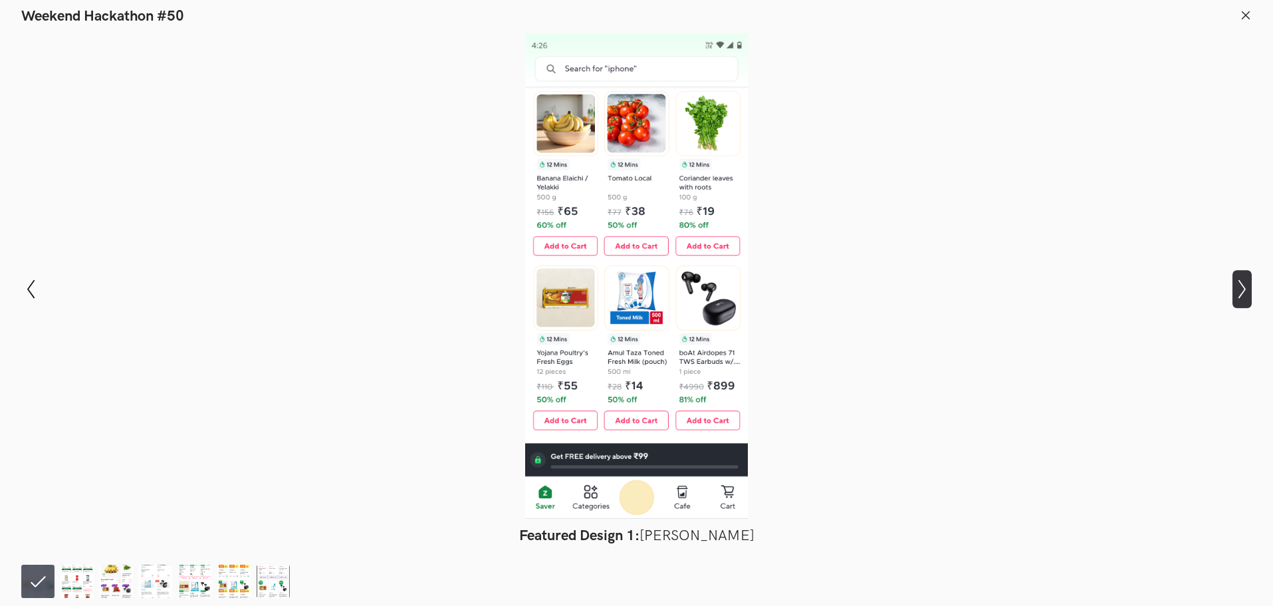
click at [1241, 296] on icon at bounding box center [1242, 289] width 7 height 19
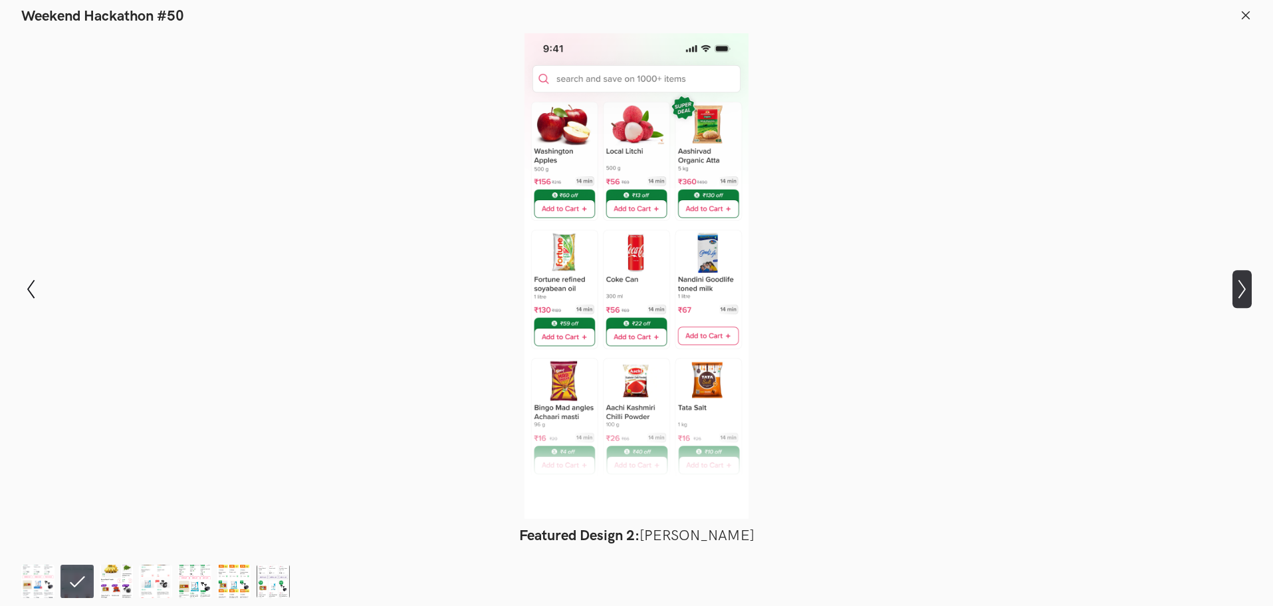
click at [1241, 296] on icon at bounding box center [1242, 289] width 7 height 19
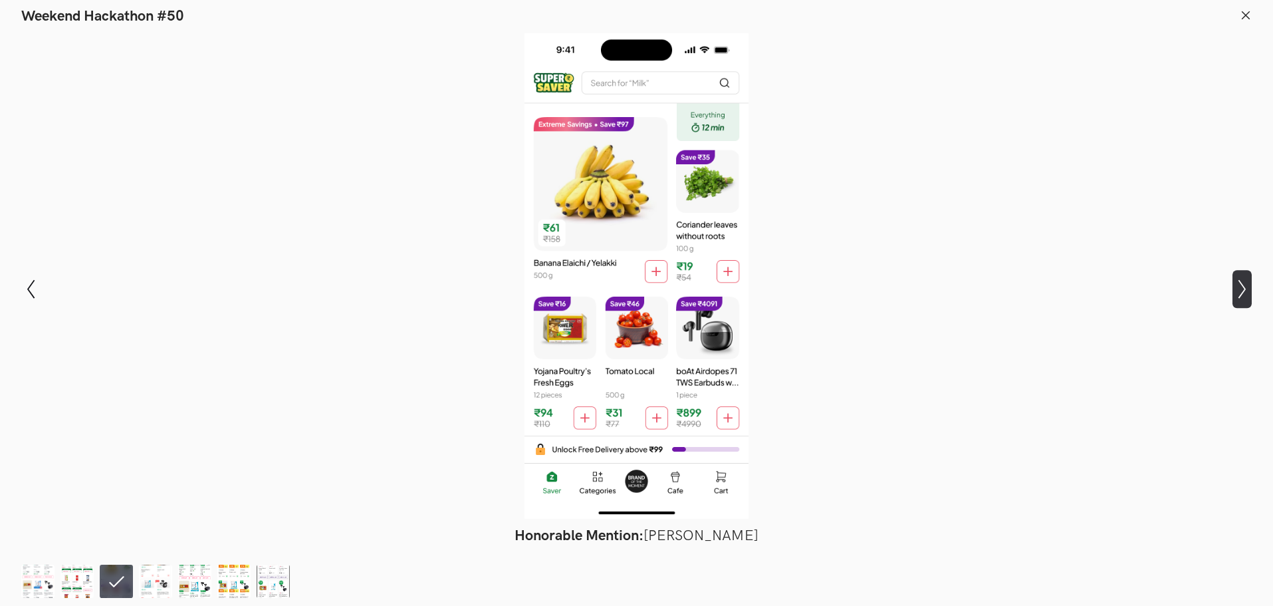
click at [1241, 296] on icon at bounding box center [1242, 289] width 7 height 19
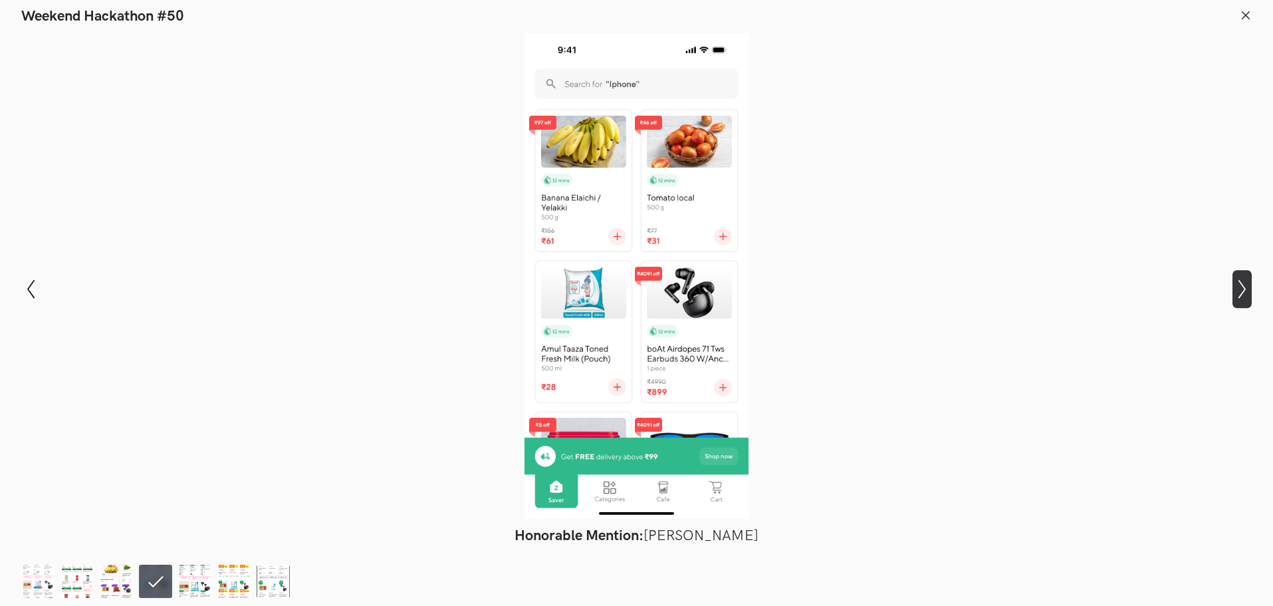
click at [1241, 296] on icon at bounding box center [1242, 289] width 7 height 19
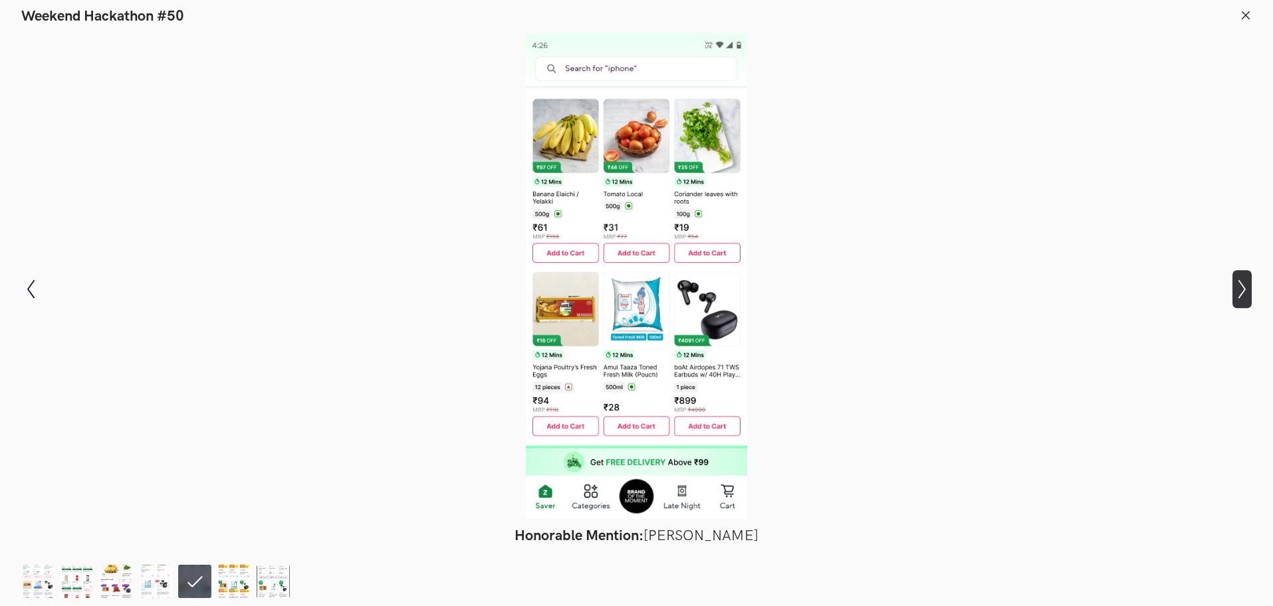
click at [1241, 296] on icon at bounding box center [1242, 289] width 7 height 19
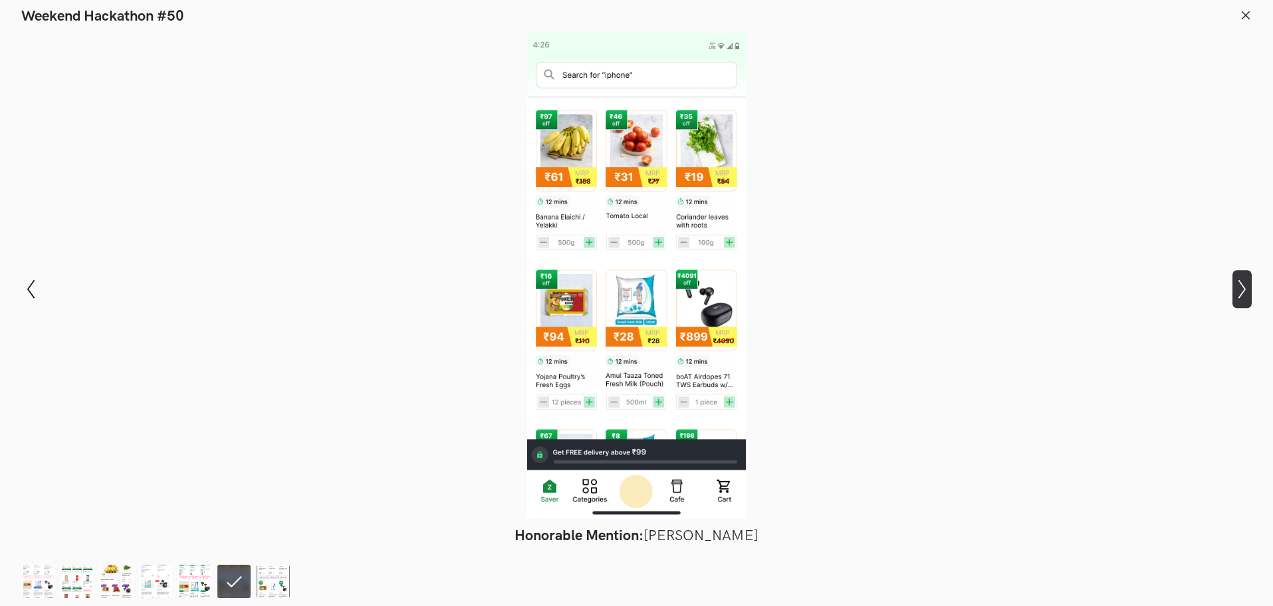
click at [1241, 296] on icon at bounding box center [1242, 289] width 7 height 19
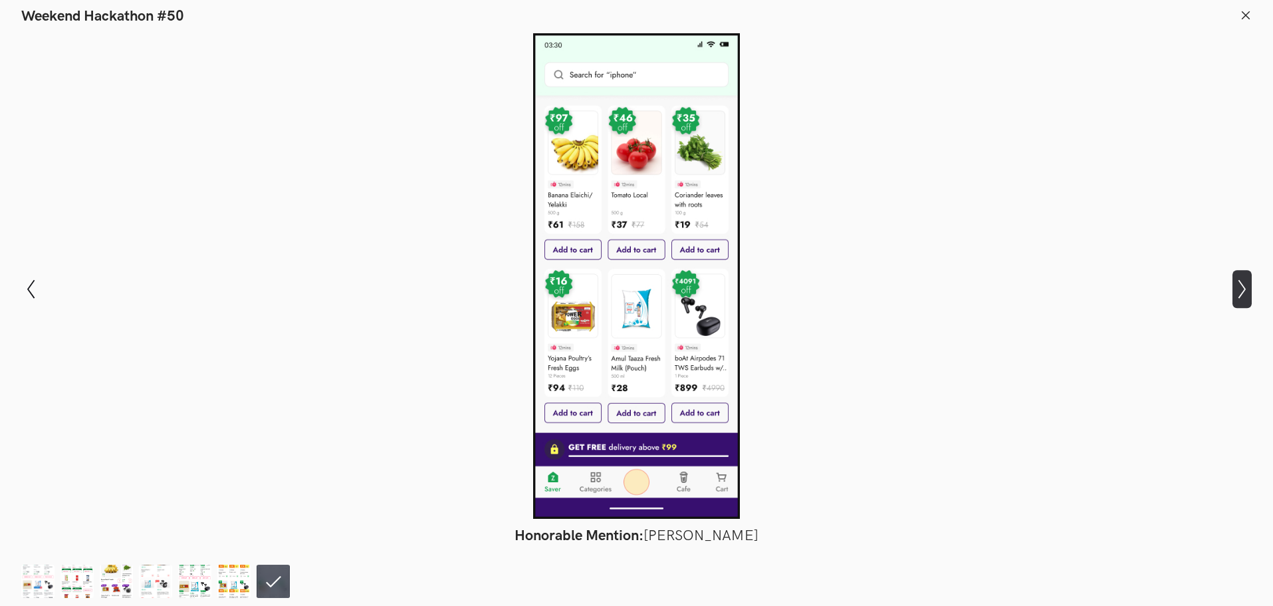
click at [1241, 296] on icon at bounding box center [1242, 289] width 7 height 19
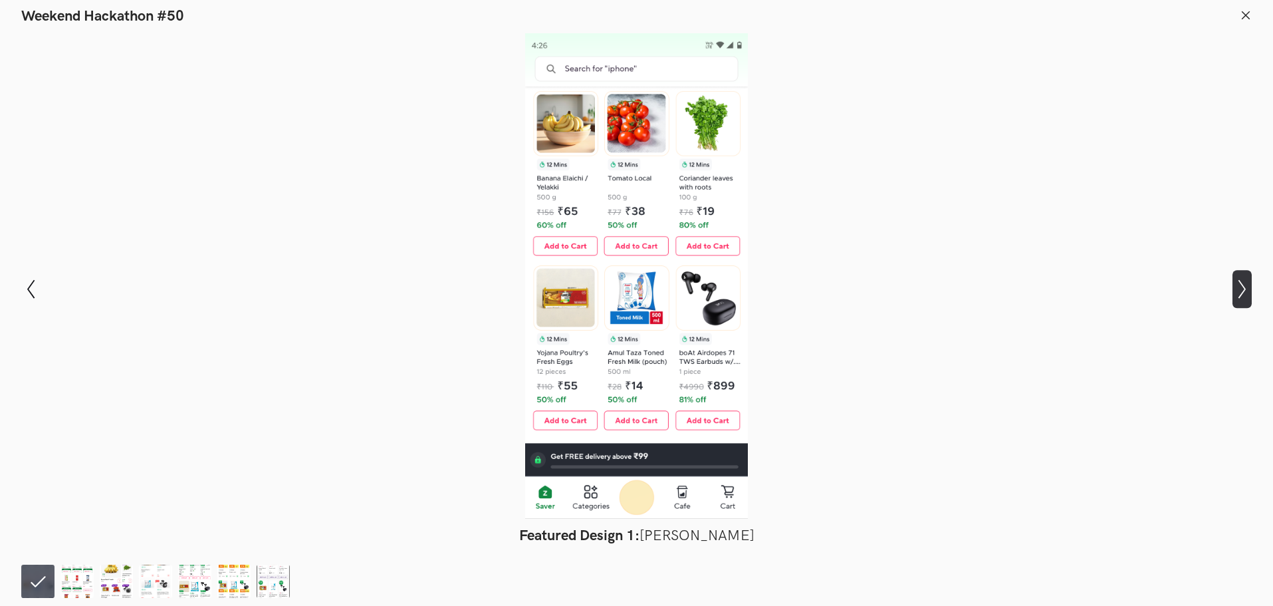
click at [1241, 296] on icon at bounding box center [1242, 289] width 7 height 19
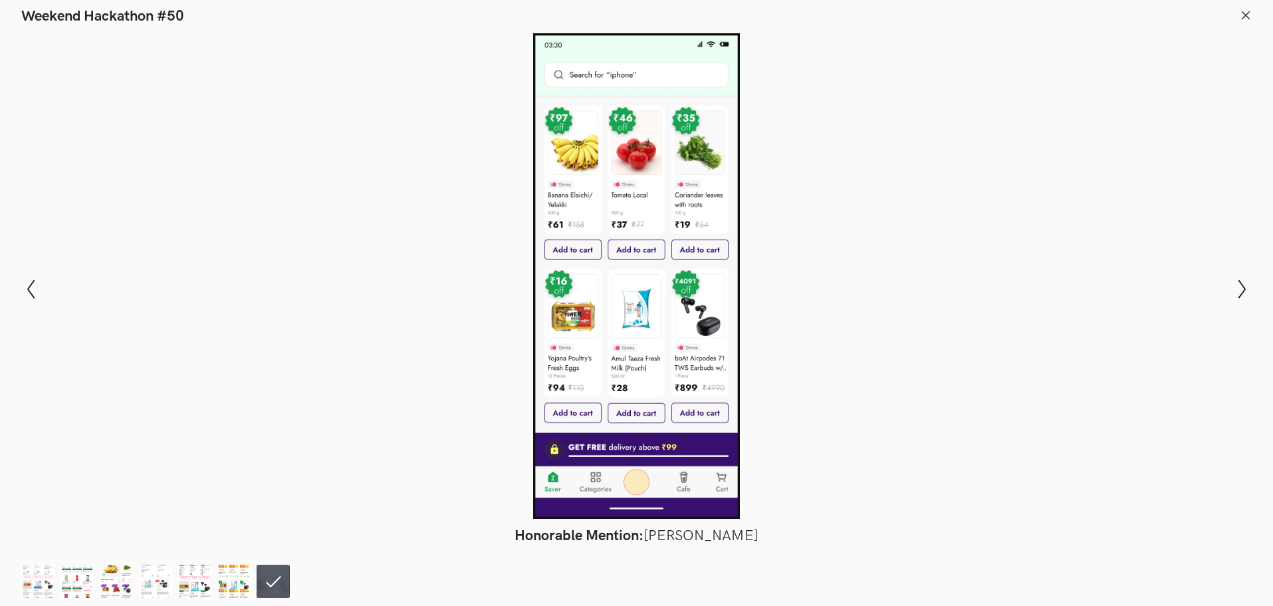
click at [1247, 21] on button at bounding box center [1246, 16] width 12 height 15
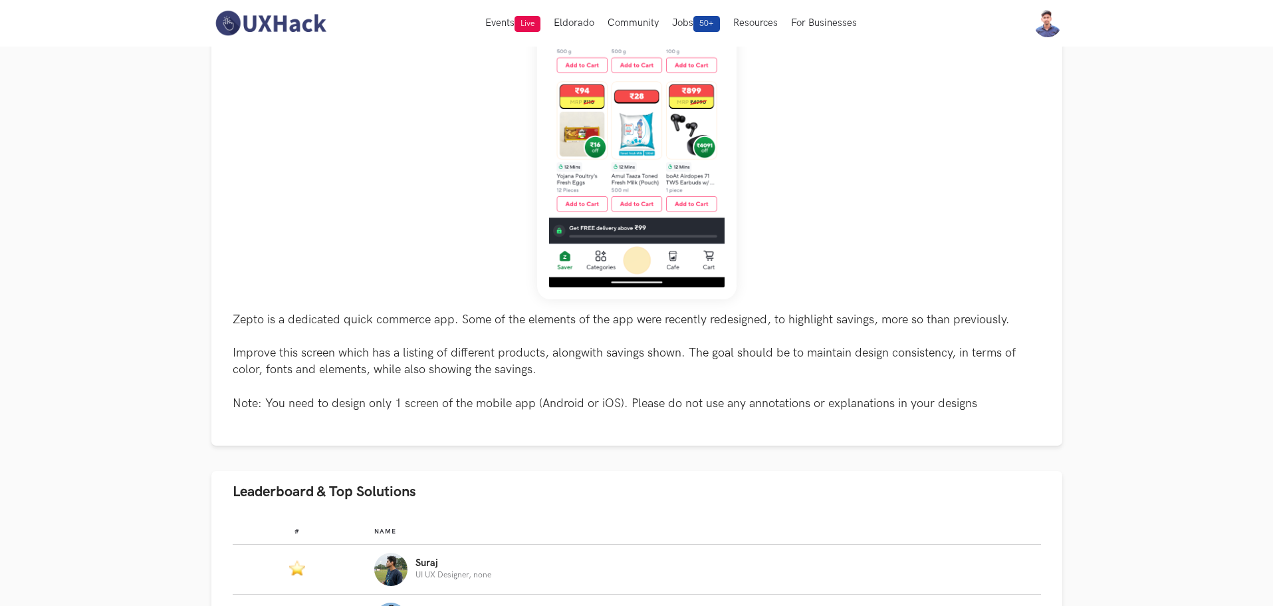
scroll to position [0, 0]
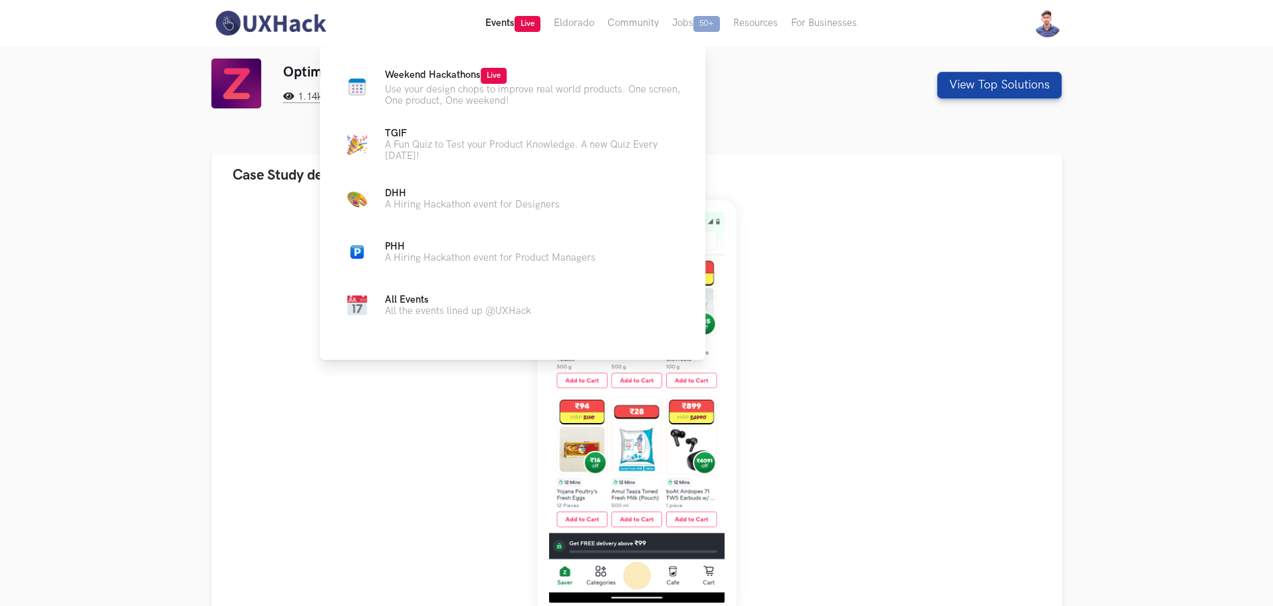
click at [516, 29] on span "Live" at bounding box center [528, 24] width 26 height 16
click at [463, 84] on p "Use your design chops to improve real world products. One screen, One product, …" at bounding box center [534, 95] width 299 height 23
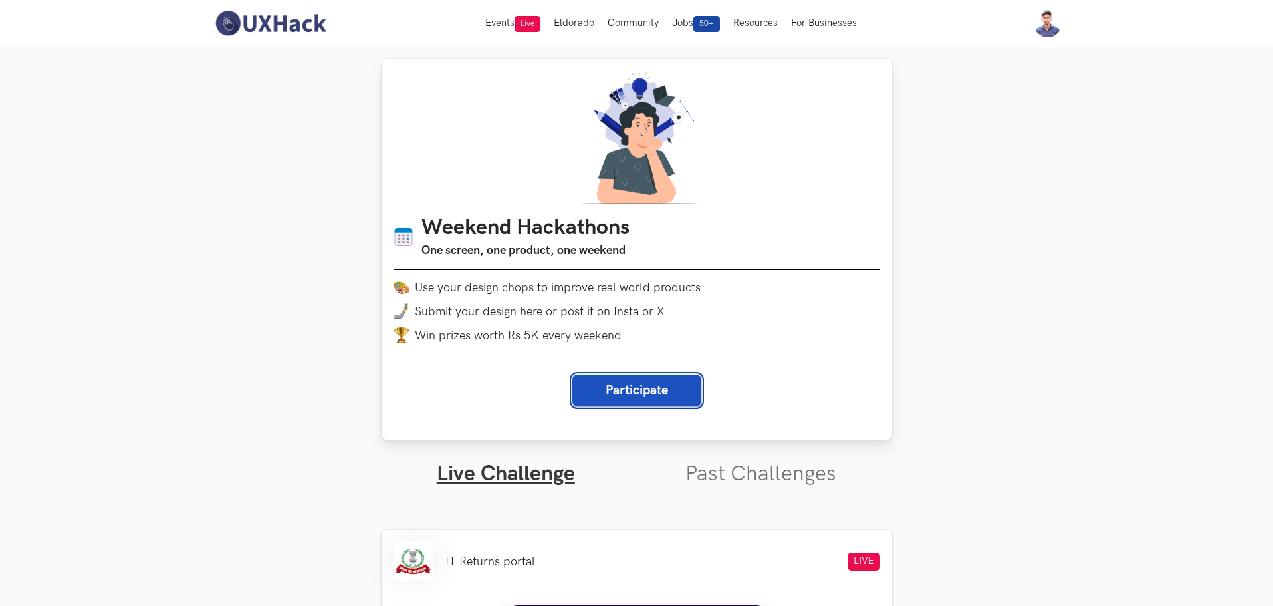
click at [597, 403] on button "Participate" at bounding box center [636, 390] width 129 height 32
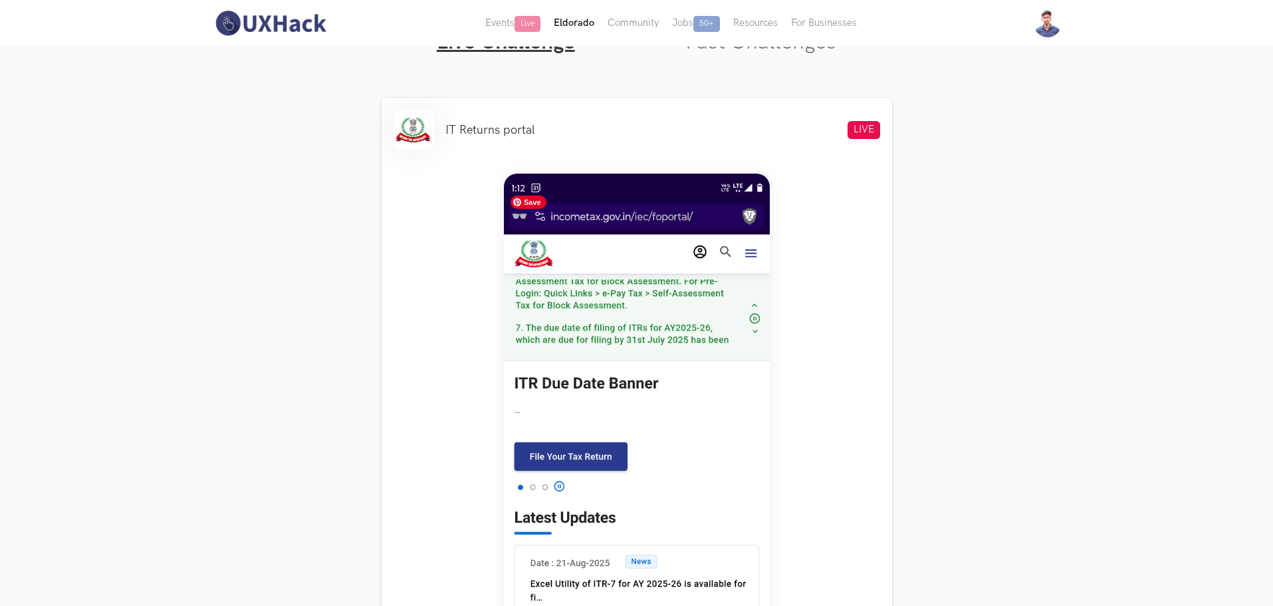
scroll to position [354, 0]
